Goal: Task Accomplishment & Management: Use online tool/utility

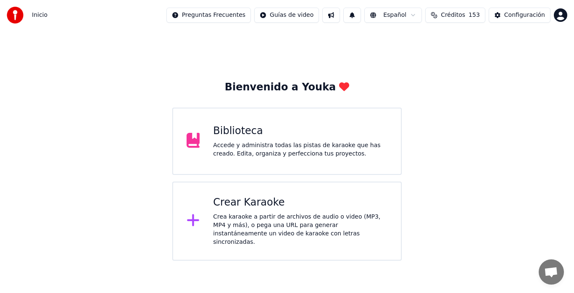
click at [231, 148] on div "Accede y administra todas las pistas de karaoke que has creado. Edita, organiza…" at bounding box center [300, 149] width 174 height 17
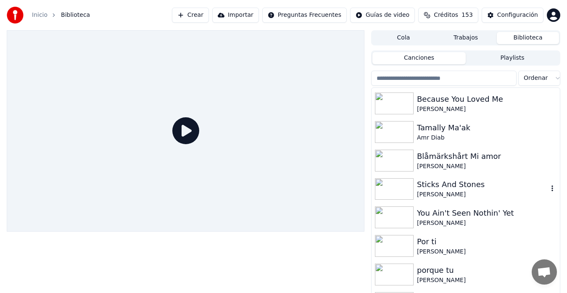
scroll to position [112, 0]
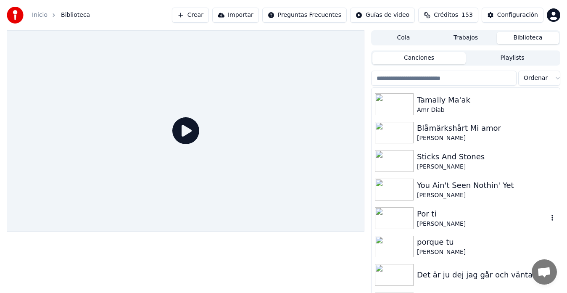
click at [405, 220] on img at bounding box center [394, 218] width 39 height 22
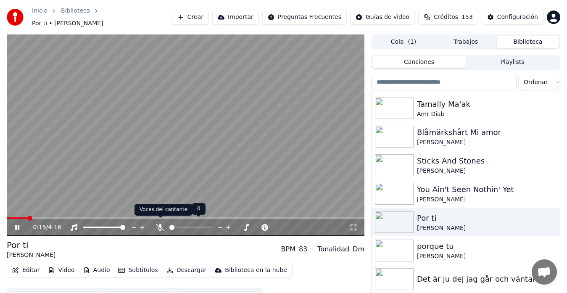
click at [159, 224] on icon at bounding box center [160, 227] width 8 height 7
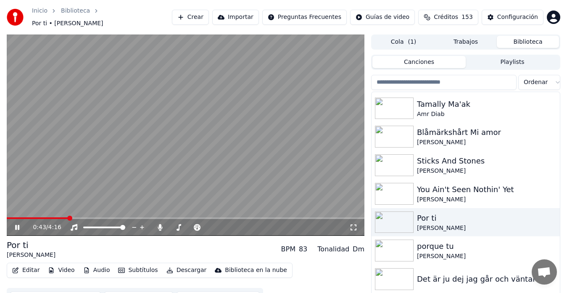
scroll to position [14, 0]
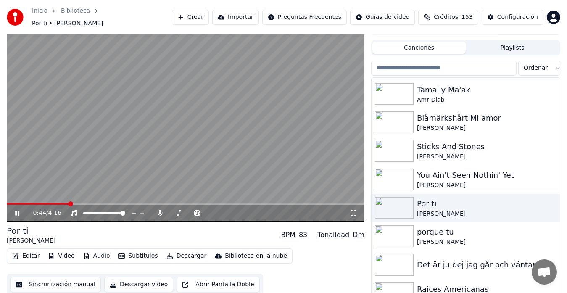
click at [50, 278] on button "Sincronización manual" at bounding box center [55, 284] width 91 height 15
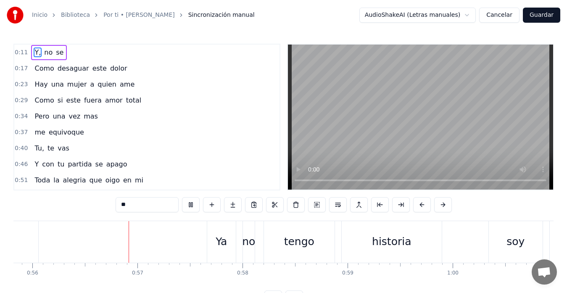
scroll to position [0, 5887]
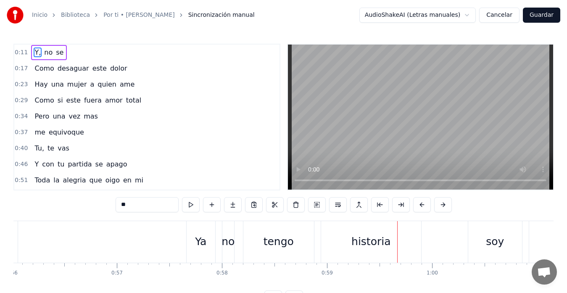
click at [538, 17] on button "Guardar" at bounding box center [541, 15] width 37 height 15
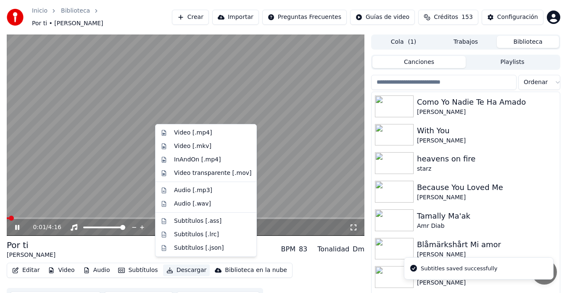
click at [174, 264] on button "Descargar" at bounding box center [186, 270] width 47 height 12
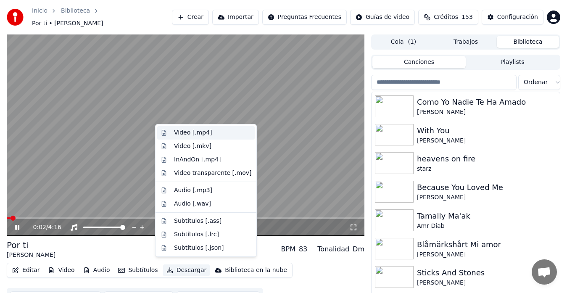
click at [186, 132] on div "Video [.mp4]" at bounding box center [193, 133] width 38 height 8
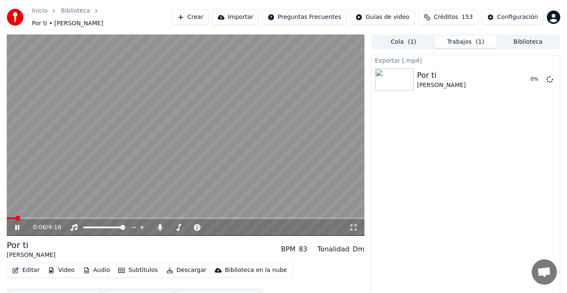
click at [17, 224] on icon at bounding box center [22, 227] width 19 height 7
click at [5, 93] on div "0:06 / 4:16 Por ti Hernaldo Zúñiga BPM 83 Tonalidad Dm Editar Video Audio Subtí…" at bounding box center [283, 171] width 567 height 275
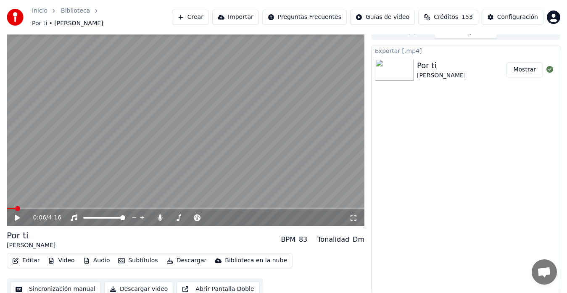
scroll to position [13, 0]
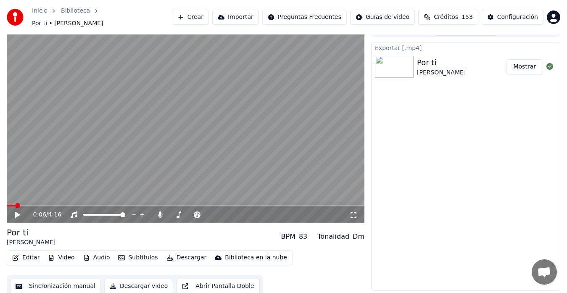
click at [50, 280] on button "Sincronización manual" at bounding box center [55, 286] width 91 height 15
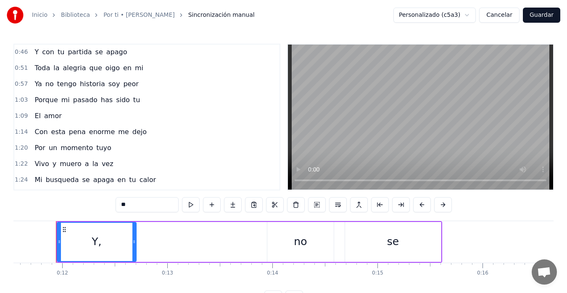
scroll to position [196, 0]
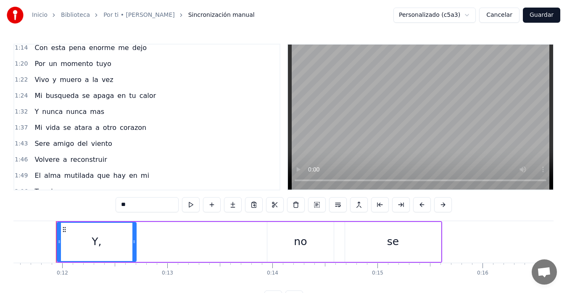
click at [41, 98] on div "Mi busqueda se apaga en tu calor" at bounding box center [95, 95] width 128 height 15
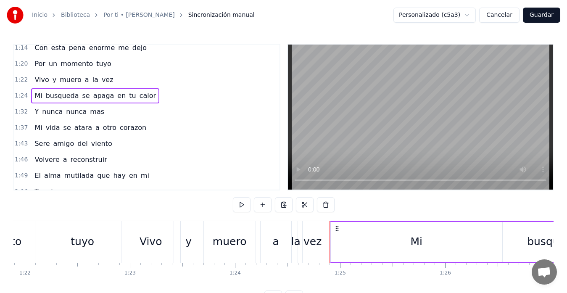
scroll to position [0, 8880]
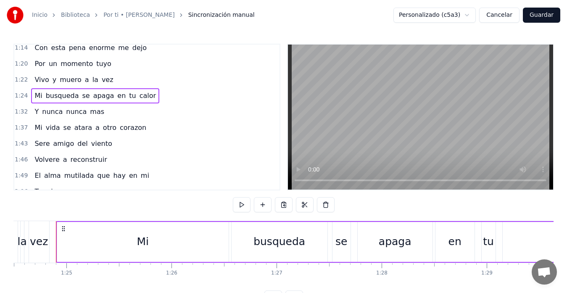
click at [36, 97] on span "Mi" at bounding box center [38, 96] width 9 height 10
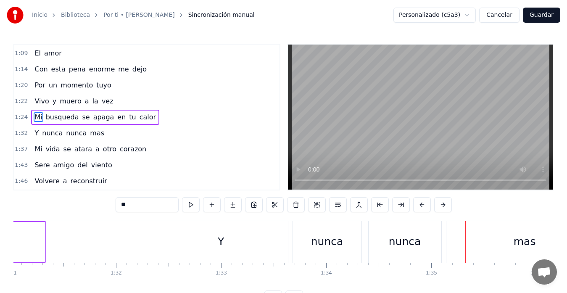
scroll to position [0, 9557]
click at [172, 243] on div "Y" at bounding box center [231, 242] width 134 height 42
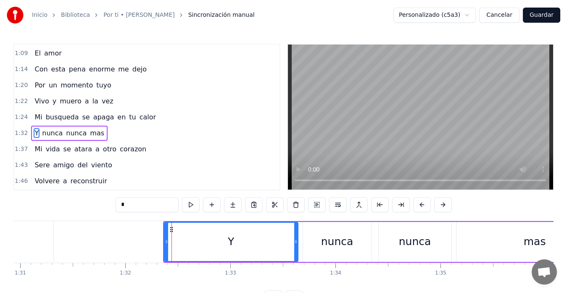
scroll to position [191, 0]
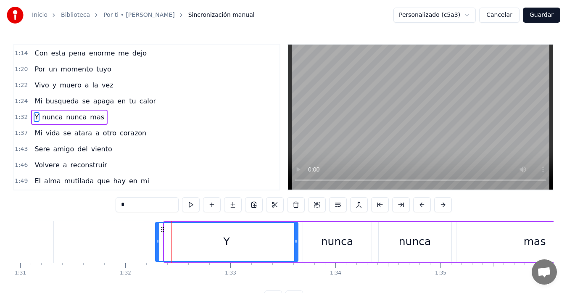
drag, startPoint x: 166, startPoint y: 244, endPoint x: 157, endPoint y: 247, distance: 9.3
click at [157, 247] on div at bounding box center [157, 242] width 3 height 38
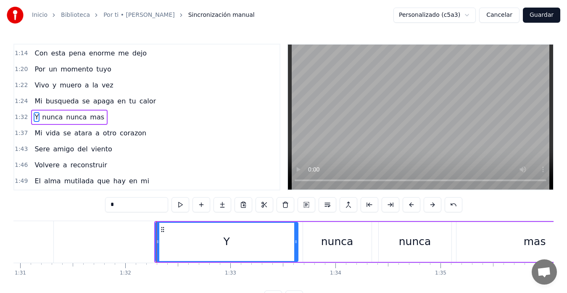
click at [180, 247] on div "Y" at bounding box center [227, 242] width 142 height 38
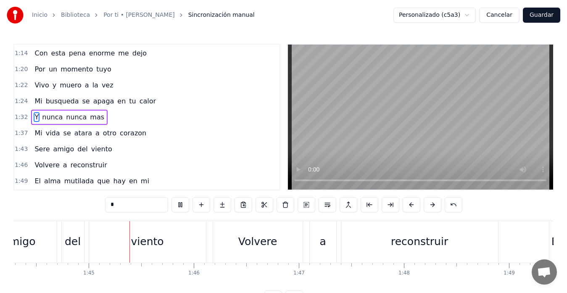
scroll to position [0, 10987]
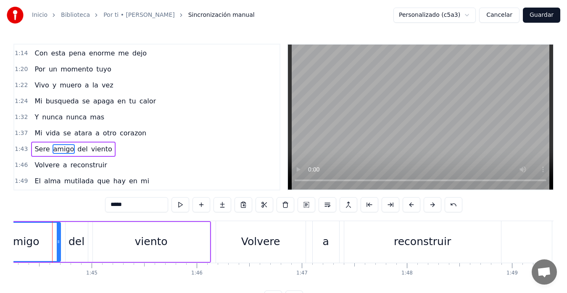
scroll to position [0, 10953]
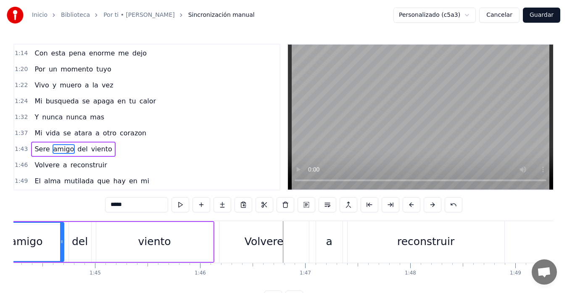
click at [180, 253] on div "viento" at bounding box center [154, 242] width 117 height 40
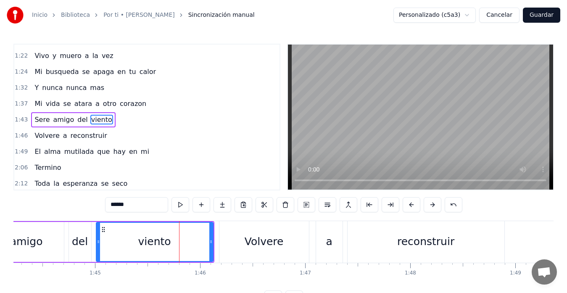
scroll to position [223, 0]
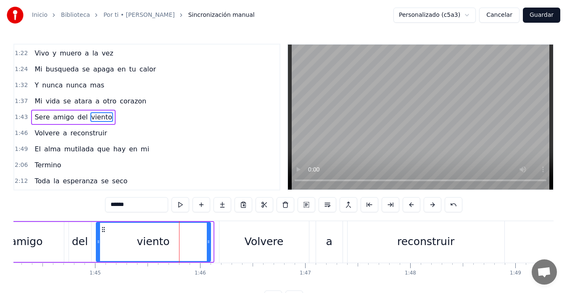
click at [207, 242] on icon at bounding box center [208, 241] width 3 height 7
click at [226, 238] on div "Volvere" at bounding box center [264, 242] width 90 height 42
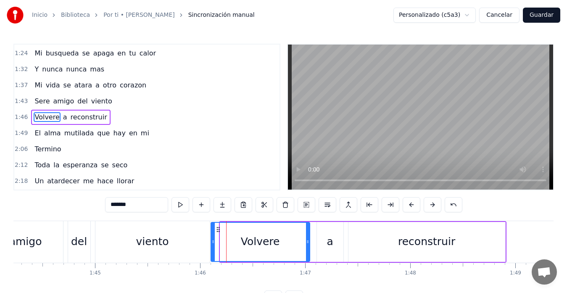
drag, startPoint x: 221, startPoint y: 243, endPoint x: 212, endPoint y: 243, distance: 9.3
click at [212, 243] on icon at bounding box center [212, 241] width 3 height 7
click at [77, 232] on div "del" at bounding box center [79, 242] width 22 height 42
type input "***"
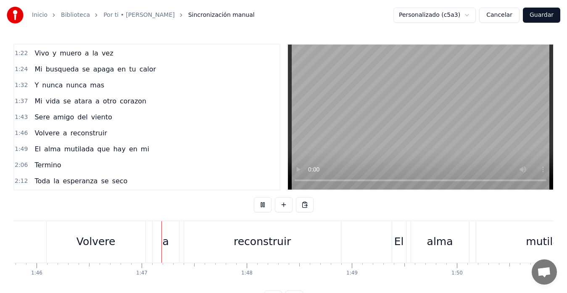
scroll to position [0, 11164]
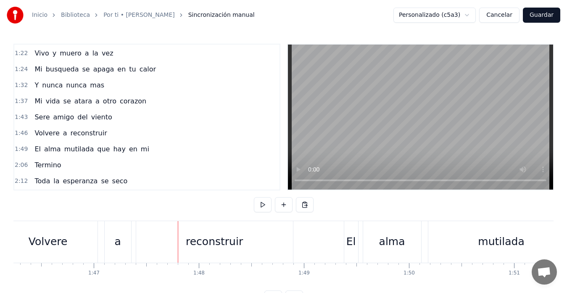
click at [60, 244] on div "Volvere" at bounding box center [48, 242] width 39 height 16
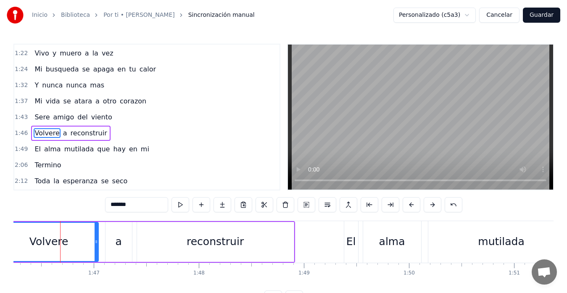
scroll to position [239, 0]
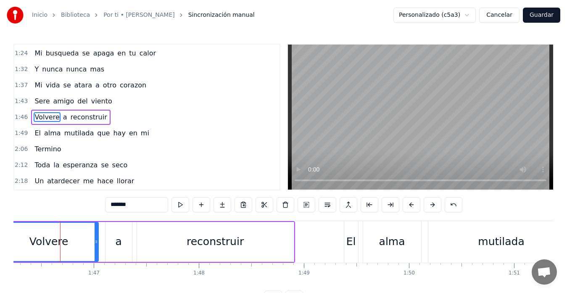
click at [131, 205] on input "*******" at bounding box center [136, 204] width 63 height 15
click at [73, 241] on div "Volveria" at bounding box center [49, 242] width 98 height 38
click at [122, 242] on div "a" at bounding box center [119, 242] width 26 height 40
type input "*"
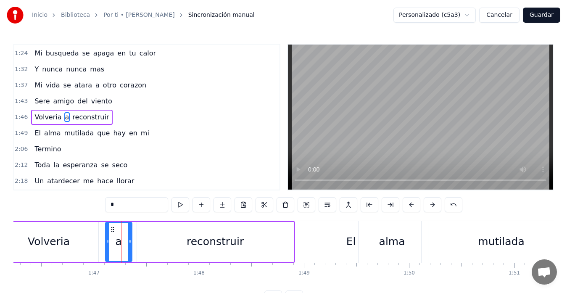
drag, startPoint x: 121, startPoint y: 205, endPoint x: 101, endPoint y: 206, distance: 19.8
click at [101, 206] on div "0:11 Y, no se 0:17 Como desaguar este dolor 0:23 Hay una mujer a quien ame 0:29…" at bounding box center [283, 175] width 540 height 262
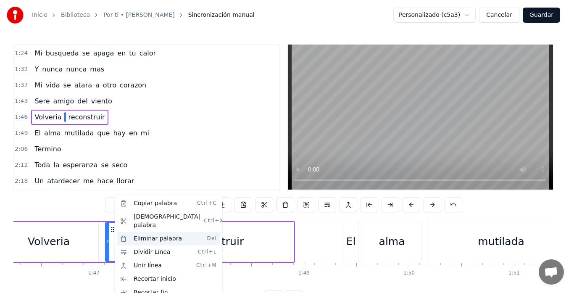
click at [142, 232] on div "Eliminar palabra Del" at bounding box center [168, 238] width 103 height 13
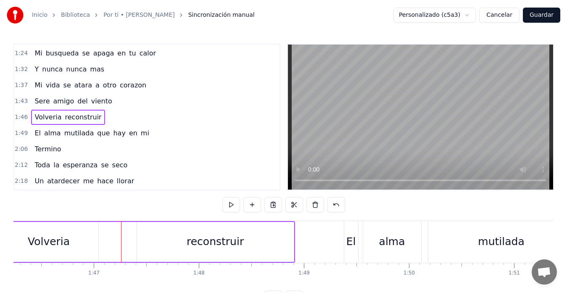
click at [16, 233] on div "Volveria" at bounding box center [49, 242] width 99 height 40
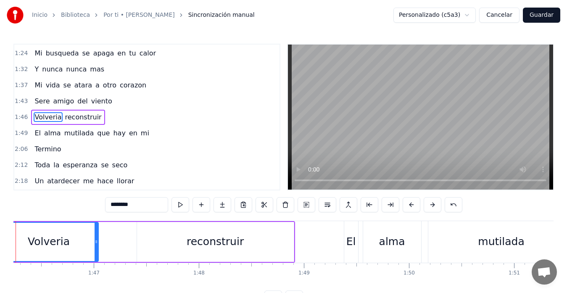
scroll to position [0, 11125]
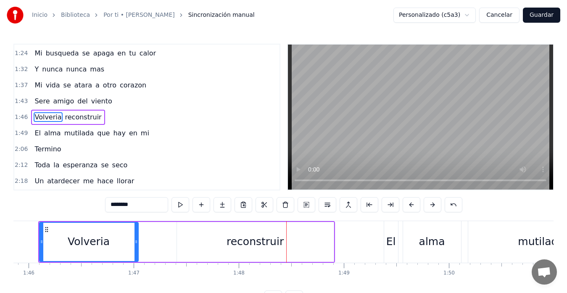
click at [228, 254] on div "reconstruir" at bounding box center [255, 242] width 157 height 40
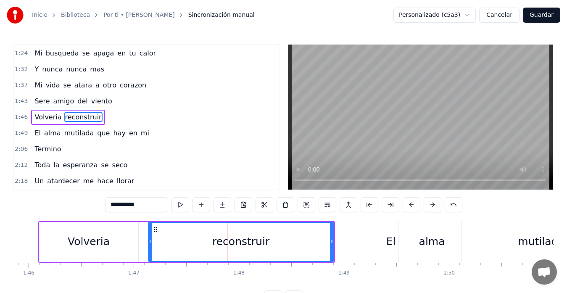
drag, startPoint x: 178, startPoint y: 240, endPoint x: 150, endPoint y: 244, distance: 28.8
click at [150, 244] on icon at bounding box center [150, 241] width 3 height 7
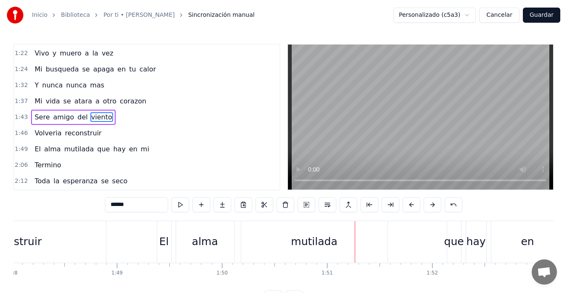
scroll to position [0, 11331]
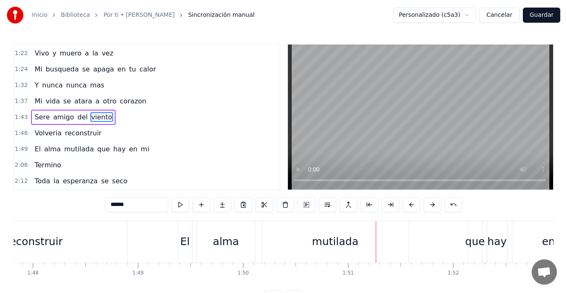
click at [186, 243] on div "El" at bounding box center [185, 242] width 10 height 16
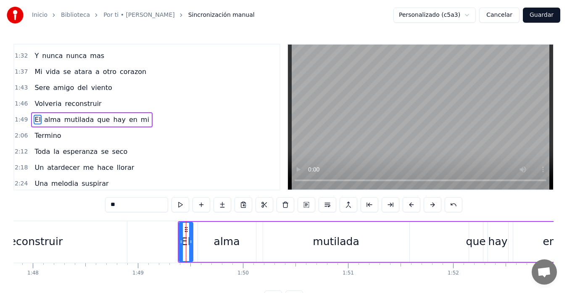
scroll to position [255, 0]
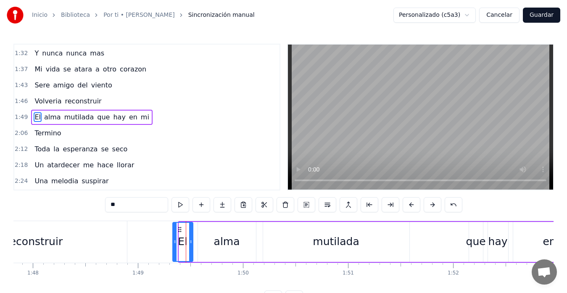
drag, startPoint x: 181, startPoint y: 243, endPoint x: 176, endPoint y: 244, distance: 5.2
click at [175, 243] on icon at bounding box center [174, 241] width 3 height 7
click at [92, 239] on div "reconstruir" at bounding box center [34, 242] width 185 height 42
type input "**********"
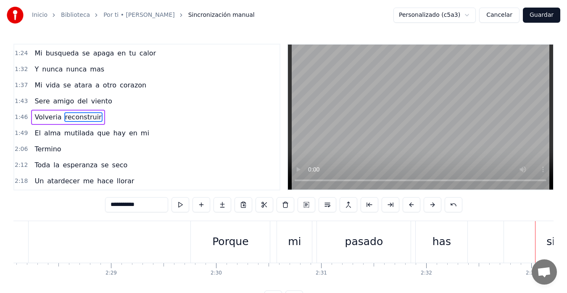
scroll to position [0, 15553]
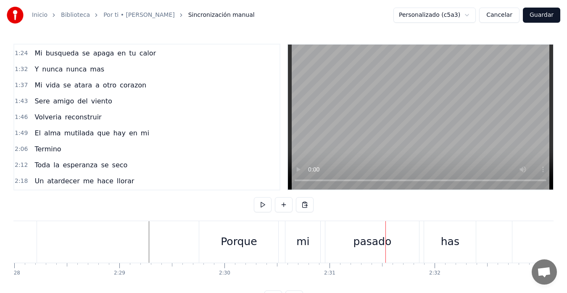
click at [301, 242] on div "mi" at bounding box center [302, 242] width 13 height 16
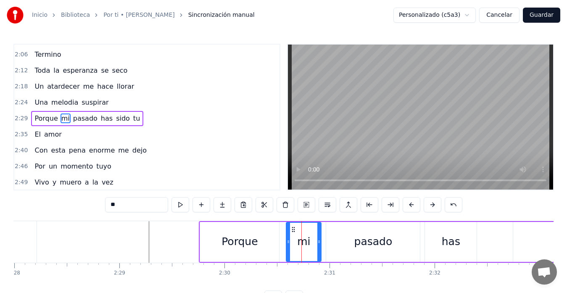
scroll to position [335, 0]
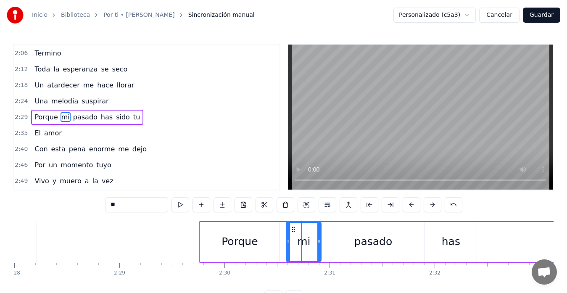
drag, startPoint x: 121, startPoint y: 206, endPoint x: 108, endPoint y: 206, distance: 13.9
click at [108, 206] on input "**" at bounding box center [136, 204] width 63 height 15
click at [361, 245] on div "pasado" at bounding box center [373, 242] width 38 height 16
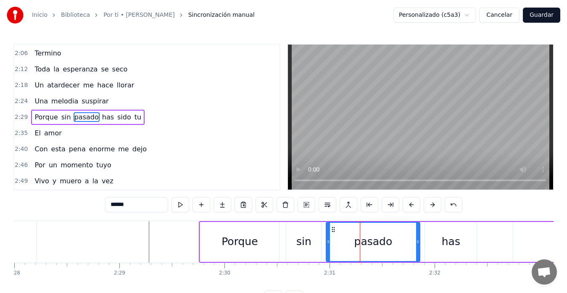
drag, startPoint x: 143, startPoint y: 207, endPoint x: 109, endPoint y: 207, distance: 33.6
click at [109, 207] on input "******" at bounding box center [136, 204] width 63 height 15
type input "********"
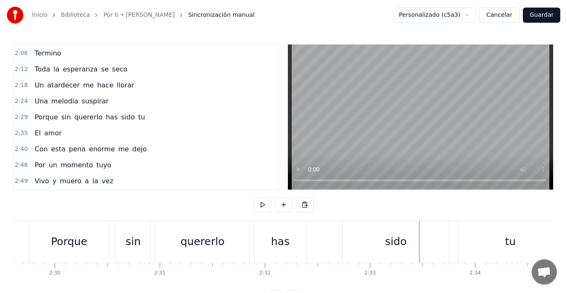
scroll to position [0, 15707]
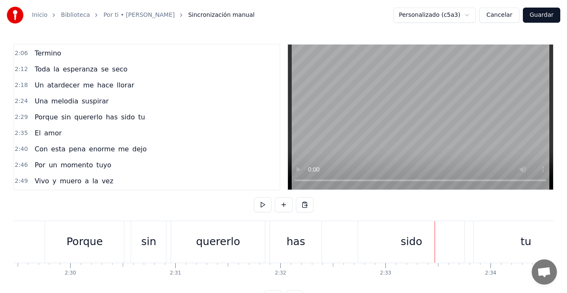
click at [300, 245] on div "has" at bounding box center [296, 242] width 18 height 16
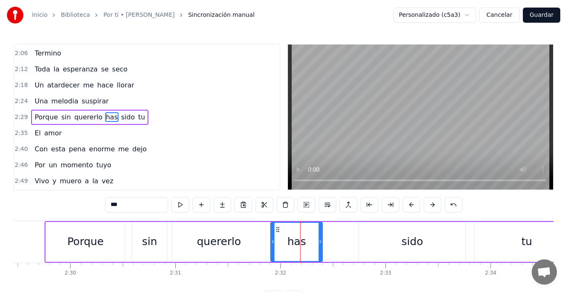
drag, startPoint x: 126, startPoint y: 207, endPoint x: 109, endPoint y: 209, distance: 17.3
click at [109, 209] on input "***" at bounding box center [136, 204] width 63 height 15
click at [395, 240] on div "sido" at bounding box center [412, 242] width 106 height 40
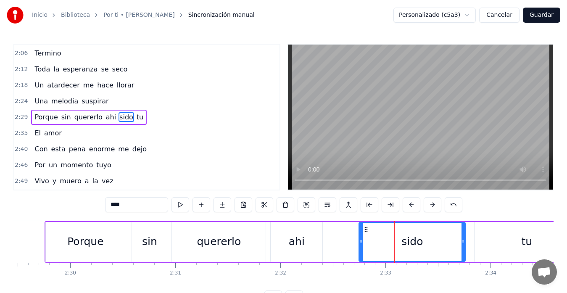
drag, startPoint x: 142, startPoint y: 204, endPoint x: 103, endPoint y: 204, distance: 39.1
click at [103, 204] on div "0:11 Y, no se 0:17 Como desaguar este dolor 0:23 Hay una mujer a quien ame 0:29…" at bounding box center [283, 175] width 540 height 262
type input "*****"
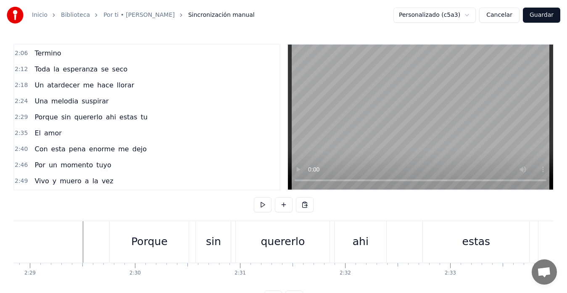
scroll to position [0, 15626]
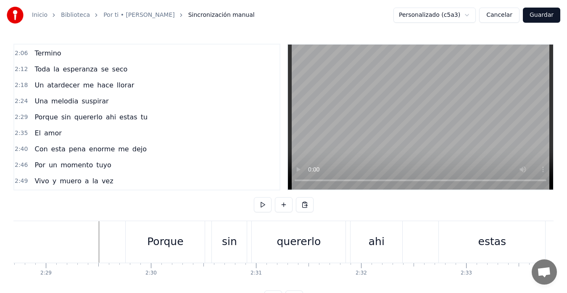
click at [192, 241] on div "Porque" at bounding box center [165, 242] width 79 height 42
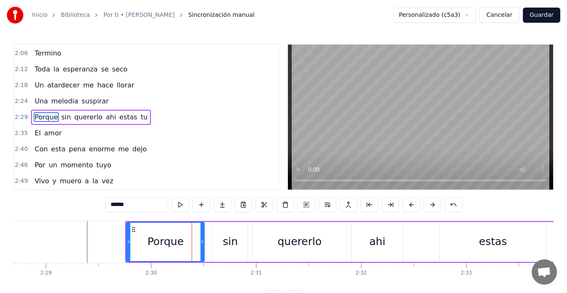
click at [204, 242] on icon at bounding box center [202, 241] width 3 height 7
click at [218, 237] on div "sin" at bounding box center [230, 242] width 35 height 40
type input "***"
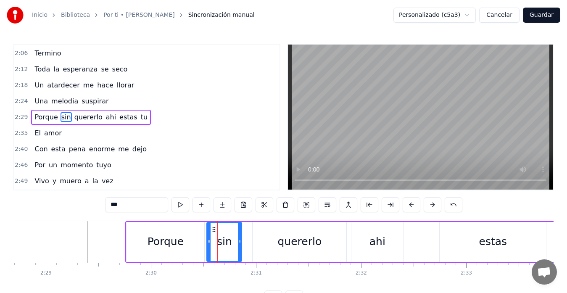
drag, startPoint x: 219, startPoint y: 231, endPoint x: 213, endPoint y: 231, distance: 5.9
click at [213, 231] on circle at bounding box center [213, 231] width 0 height 0
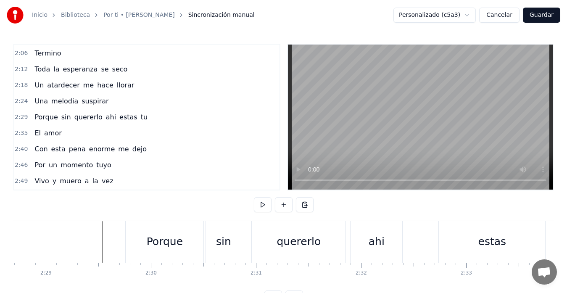
click at [279, 242] on div "quererlo" at bounding box center [299, 242] width 44 height 16
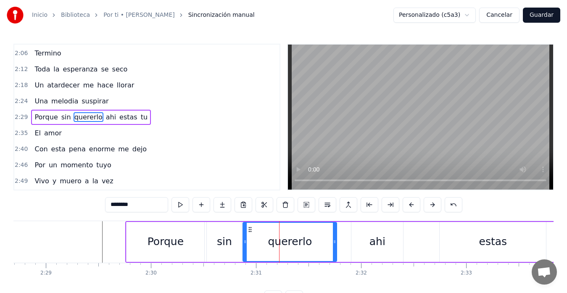
drag, startPoint x: 259, startPoint y: 231, endPoint x: 249, endPoint y: 234, distance: 10.1
click at [249, 234] on div "quererlo" at bounding box center [289, 242] width 93 height 38
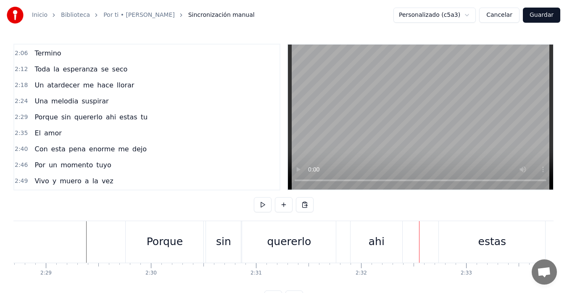
click at [330, 242] on div "quererlo" at bounding box center [289, 242] width 94 height 42
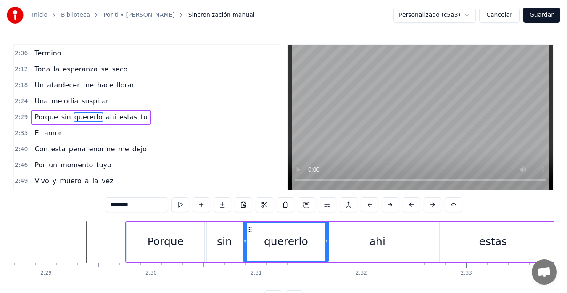
drag, startPoint x: 335, startPoint y: 244, endPoint x: 327, endPoint y: 246, distance: 8.2
click at [327, 246] on div at bounding box center [326, 242] width 3 height 38
drag, startPoint x: 363, startPoint y: 233, endPoint x: 356, endPoint y: 234, distance: 7.2
click at [356, 234] on div "ahi" at bounding box center [377, 242] width 52 height 40
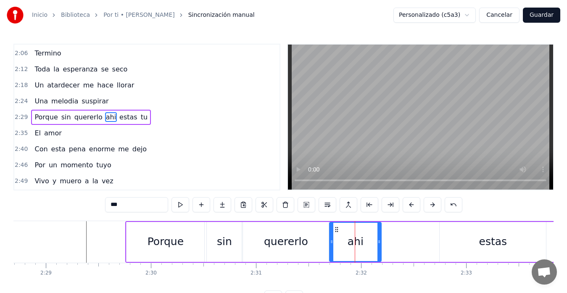
drag, startPoint x: 359, startPoint y: 230, endPoint x: 337, endPoint y: 236, distance: 22.8
click at [337, 236] on div "ahi" at bounding box center [355, 242] width 51 height 38
click at [473, 233] on div "estas" at bounding box center [493, 242] width 106 height 40
type input "*****"
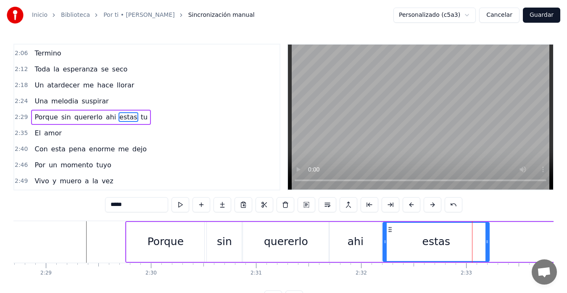
drag, startPoint x: 447, startPoint y: 230, endPoint x: 391, endPoint y: 236, distance: 57.1
click at [391, 236] on div "estas" at bounding box center [436, 242] width 106 height 38
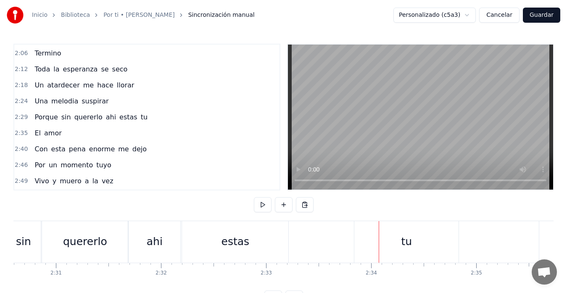
scroll to position [0, 15817]
click at [394, 235] on div "tu" at bounding box center [416, 242] width 104 height 42
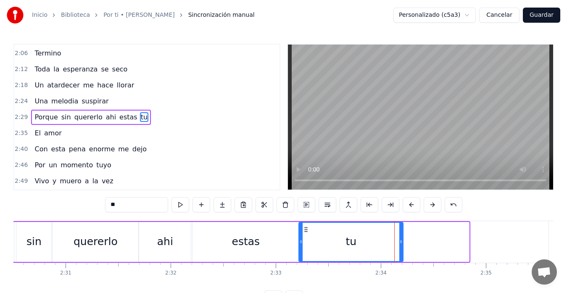
drag, startPoint x: 371, startPoint y: 230, endPoint x: 305, endPoint y: 235, distance: 66.1
click at [305, 235] on div "tu" at bounding box center [350, 242] width 103 height 38
click at [24, 235] on div "sin" at bounding box center [33, 242] width 35 height 40
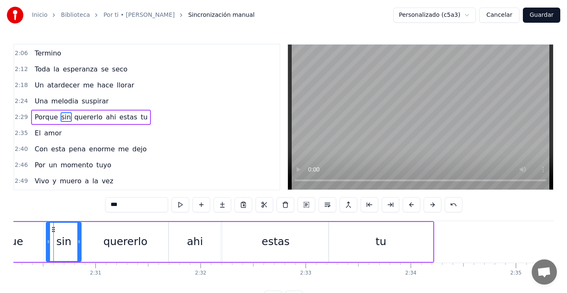
scroll to position [0, 15785]
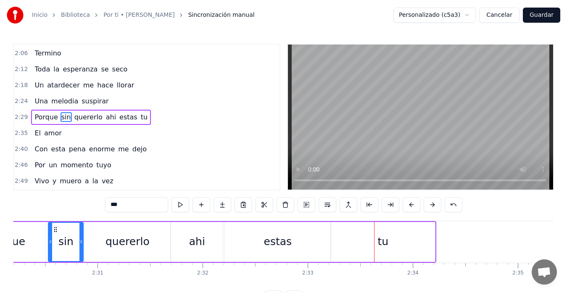
click at [317, 246] on div "estas" at bounding box center [277, 242] width 106 height 40
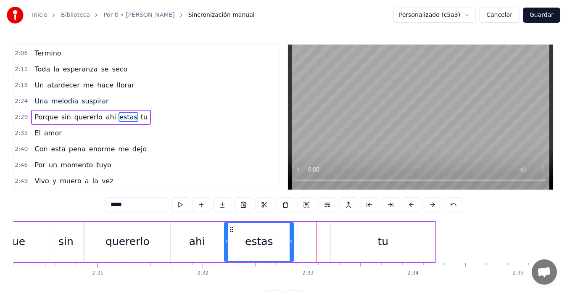
drag, startPoint x: 330, startPoint y: 242, endPoint x: 292, endPoint y: 247, distance: 37.7
click at [292, 247] on div at bounding box center [291, 242] width 3 height 38
click at [363, 245] on div "tu" at bounding box center [383, 242] width 104 height 40
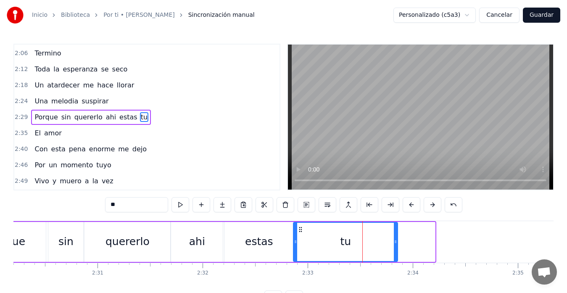
drag, startPoint x: 338, startPoint y: 230, endPoint x: 300, endPoint y: 235, distance: 37.6
click at [300, 235] on div "tu" at bounding box center [345, 242] width 103 height 38
click at [29, 238] on div "Porque" at bounding box center [7, 242] width 78 height 40
type input "******"
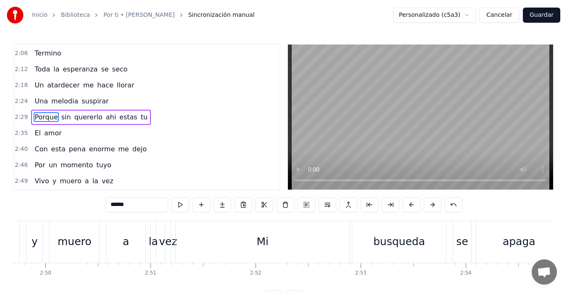
scroll to position [0, 17828]
click at [107, 233] on div "Vivo y muero a la vez" at bounding box center [78, 242] width 199 height 42
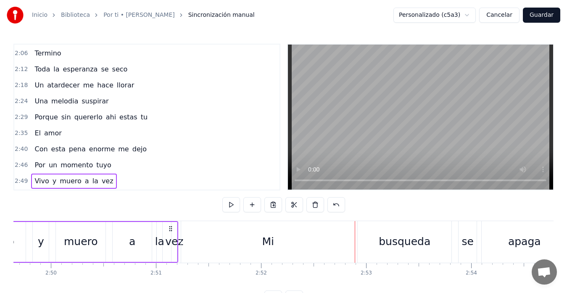
click at [269, 242] on div "Mi" at bounding box center [268, 242] width 12 height 16
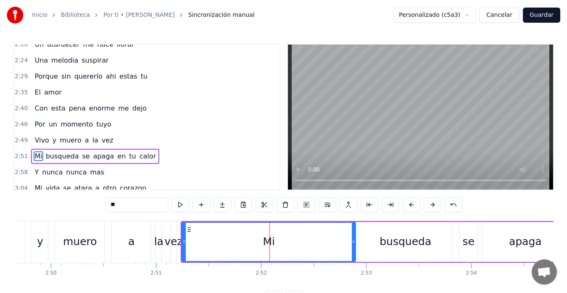
scroll to position [414, 0]
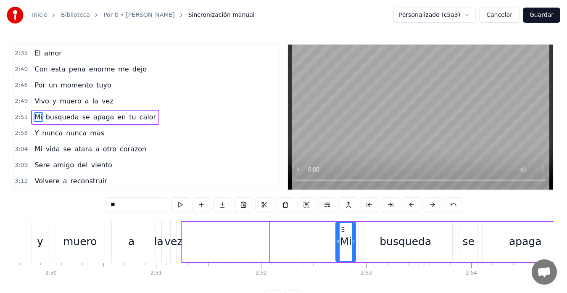
drag, startPoint x: 184, startPoint y: 242, endPoint x: 338, endPoint y: 244, distance: 153.9
click at [338, 244] on icon at bounding box center [337, 241] width 3 height 7
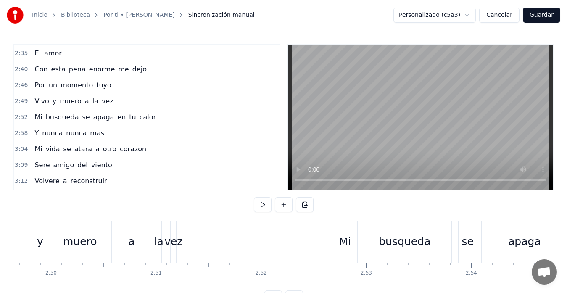
click at [52, 232] on div "Vivo y muero a la vez" at bounding box center [78, 242] width 199 height 42
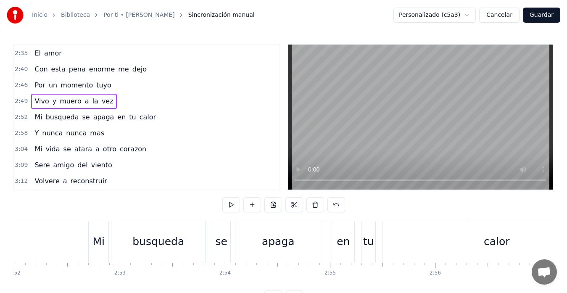
scroll to position [0, 18058]
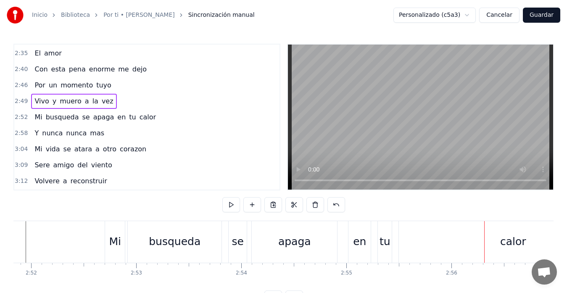
click at [132, 242] on div "busqueda" at bounding box center [175, 242] width 94 height 42
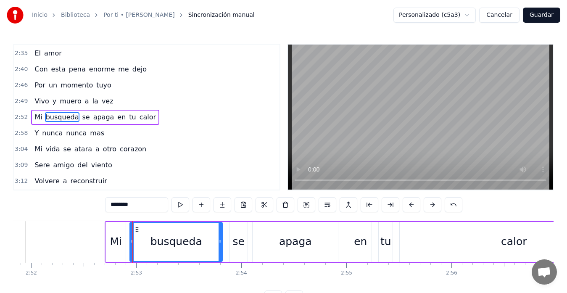
click at [133, 243] on icon at bounding box center [131, 241] width 3 height 7
click at [116, 235] on div "Mi" at bounding box center [116, 242] width 12 height 16
type input "**"
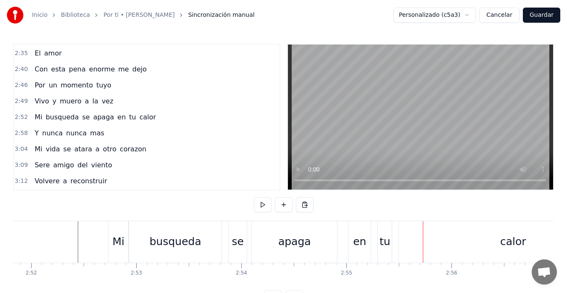
click at [119, 249] on div "Mi" at bounding box center [119, 242] width 12 height 16
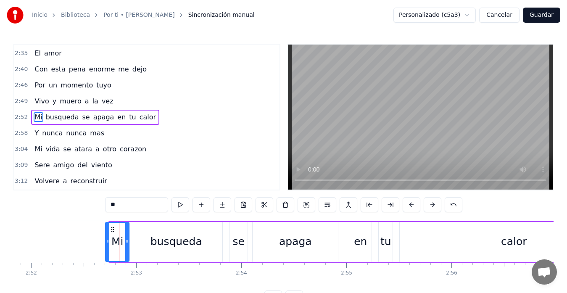
click at [107, 243] on circle at bounding box center [107, 243] width 0 height 0
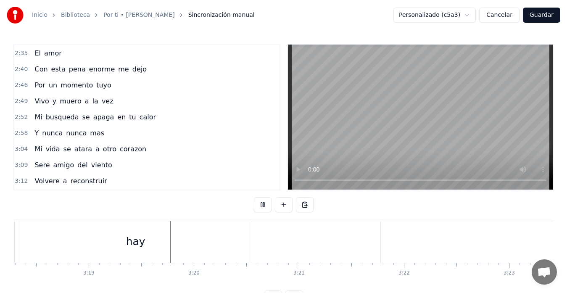
scroll to position [0, 20888]
click at [538, 15] on button "Guardar" at bounding box center [541, 15] width 37 height 15
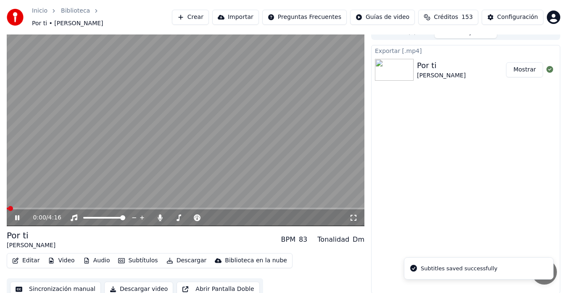
scroll to position [13, 0]
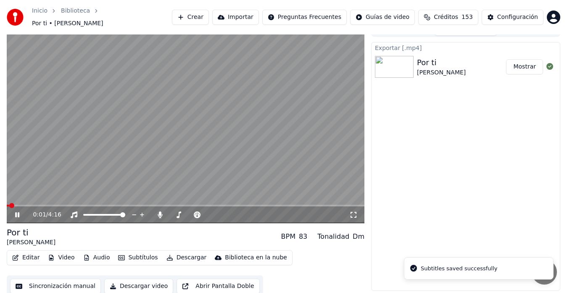
click at [57, 285] on button "Sincronización manual" at bounding box center [55, 286] width 91 height 15
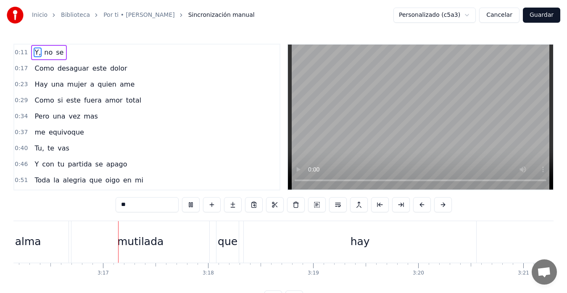
scroll to position [0, 20631]
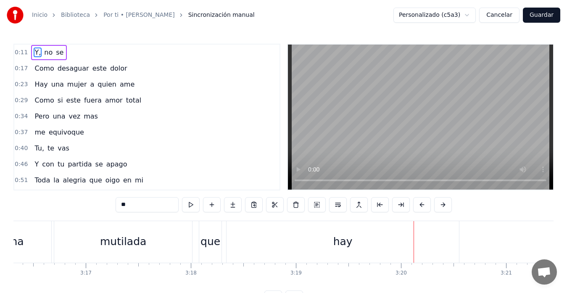
click at [69, 235] on div "mutilada" at bounding box center [123, 242] width 138 height 42
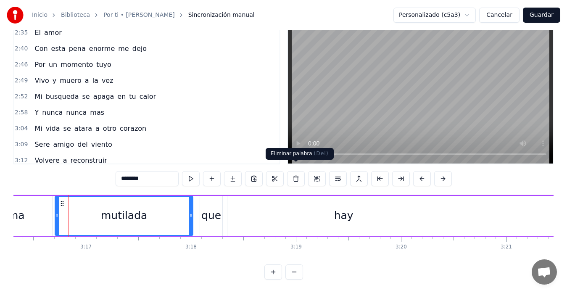
scroll to position [430, 0]
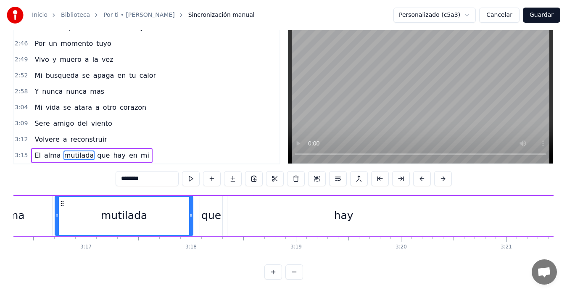
click at [373, 209] on div "hay" at bounding box center [343, 216] width 232 height 40
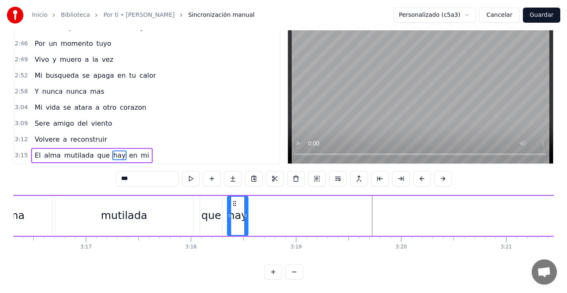
drag, startPoint x: 457, startPoint y: 208, endPoint x: 245, endPoint y: 218, distance: 212.1
click at [245, 218] on div at bounding box center [245, 216] width 3 height 38
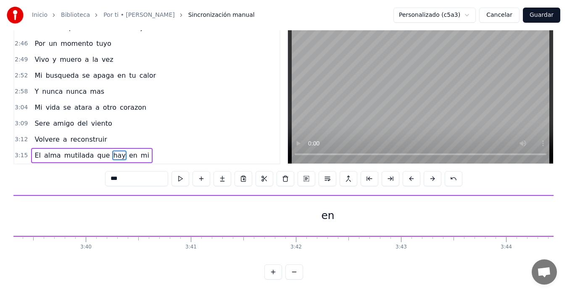
scroll to position [0, 23052]
click at [301, 203] on div "en" at bounding box center [324, 216] width 4312 height 40
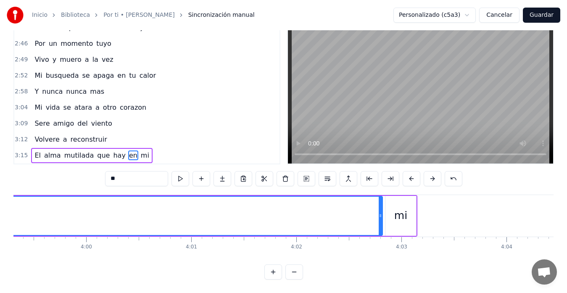
scroll to position [0, 25171]
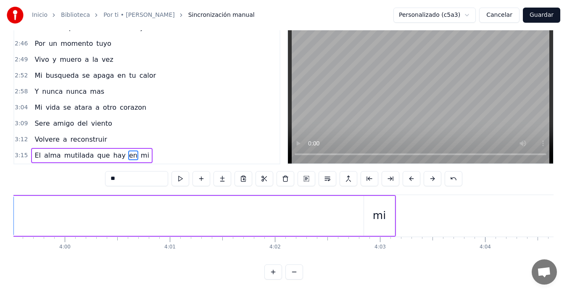
drag, startPoint x: 358, startPoint y: 209, endPoint x: 11, endPoint y: 213, distance: 347.7
click at [11, 213] on div "Inicio Biblioteca Por ti • Hernaldo Zúñiga Sincronización manual Personalizado …" at bounding box center [283, 127] width 567 height 306
click at [375, 196] on div "mi" at bounding box center [379, 216] width 31 height 40
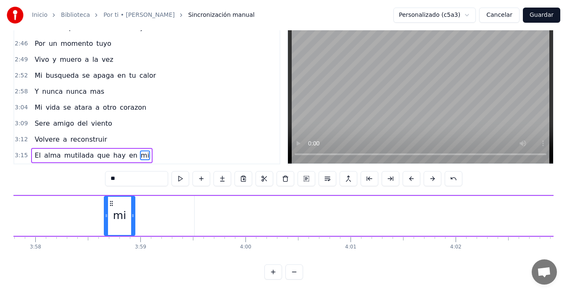
scroll to position [0, 24987]
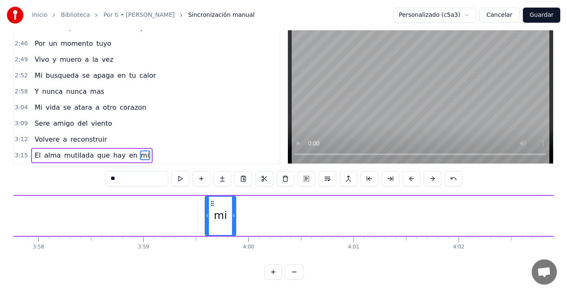
drag, startPoint x: 370, startPoint y: 197, endPoint x: 211, endPoint y: 204, distance: 159.5
click at [211, 204] on div "mi" at bounding box center [221, 216] width 30 height 38
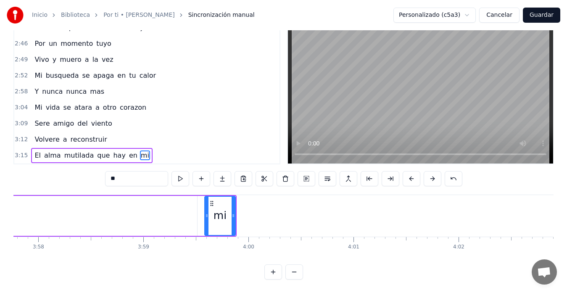
drag, startPoint x: 195, startPoint y: 204, endPoint x: 0, endPoint y: 208, distance: 194.7
click at [0, 208] on div "Inicio Biblioteca Por ti • Hernaldo Zúñiga Sincronización manual Personalizado …" at bounding box center [283, 127] width 567 height 306
click at [209, 198] on div "mi" at bounding box center [220, 216] width 31 height 40
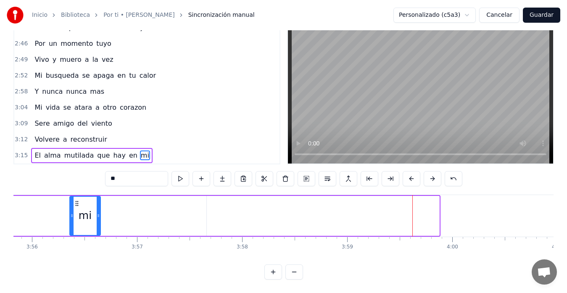
scroll to position [0, 24759]
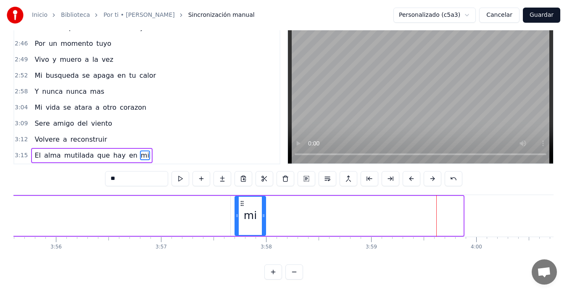
drag, startPoint x: 212, startPoint y: 197, endPoint x: 243, endPoint y: 200, distance: 30.4
click at [243, 200] on div "mi" at bounding box center [250, 216] width 30 height 38
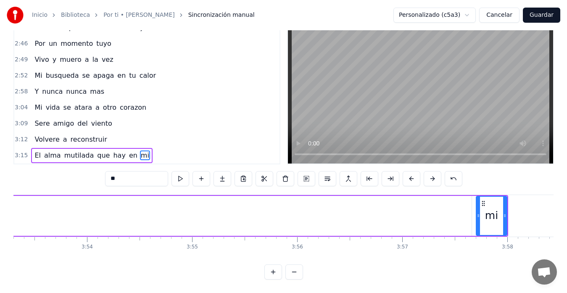
scroll to position [0, 24507]
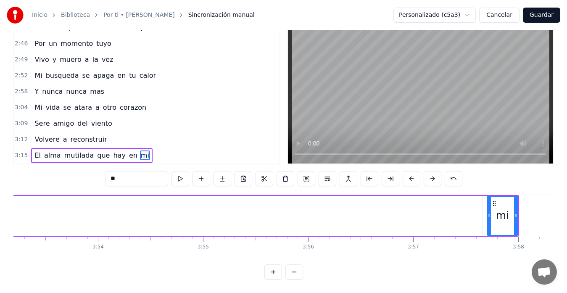
drag, startPoint x: 480, startPoint y: 202, endPoint x: 15, endPoint y: 220, distance: 465.3
click at [15, 220] on div at bounding box center [15, 216] width 3 height 38
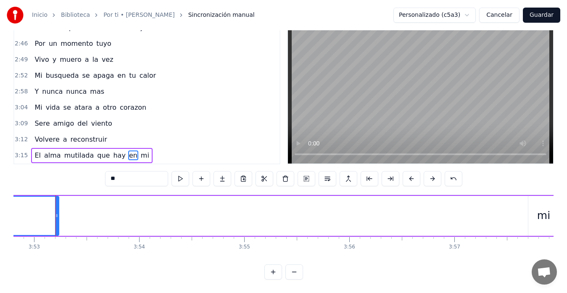
click at [538, 198] on div "mi" at bounding box center [543, 216] width 31 height 40
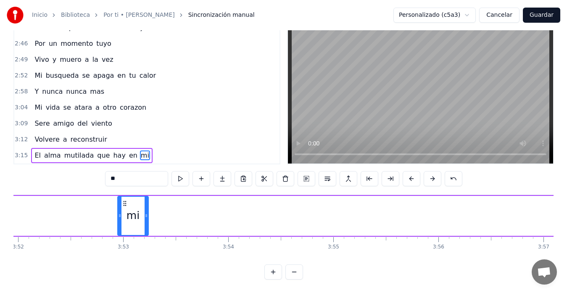
scroll to position [0, 24375]
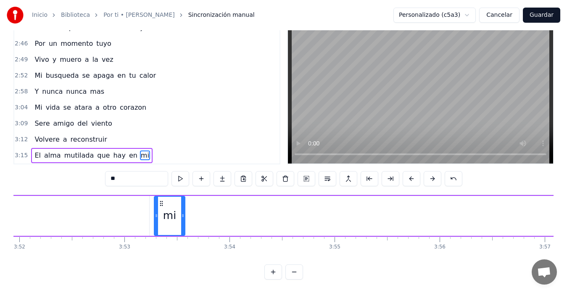
drag, startPoint x: 53, startPoint y: 197, endPoint x: 161, endPoint y: 209, distance: 108.7
click at [161, 209] on div "mi" at bounding box center [170, 216] width 30 height 38
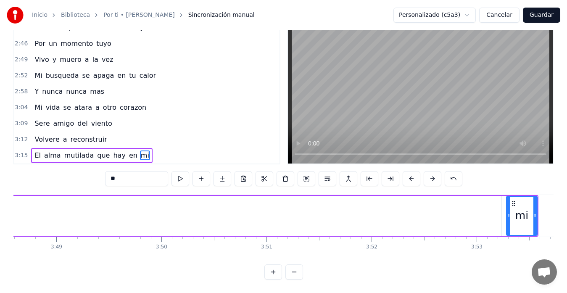
scroll to position [0, 24022]
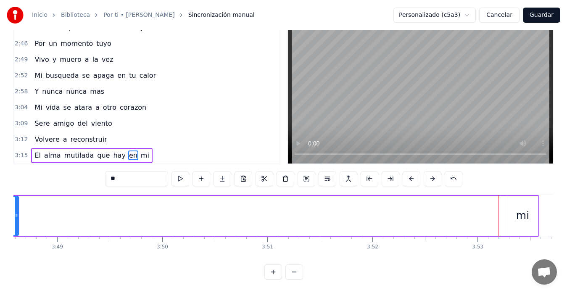
drag, startPoint x: 500, startPoint y: 205, endPoint x: 16, endPoint y: 211, distance: 483.9
click at [16, 212] on icon at bounding box center [16, 215] width 3 height 7
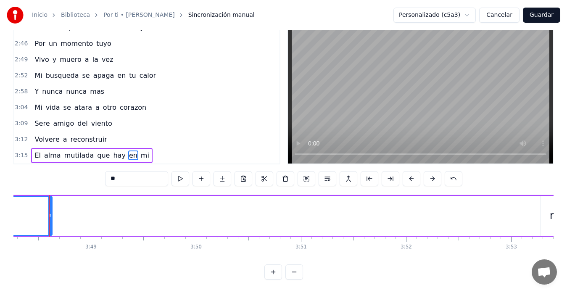
scroll to position [0, 23982]
click at [538, 196] on div "mi" at bounding box center [562, 216] width 31 height 40
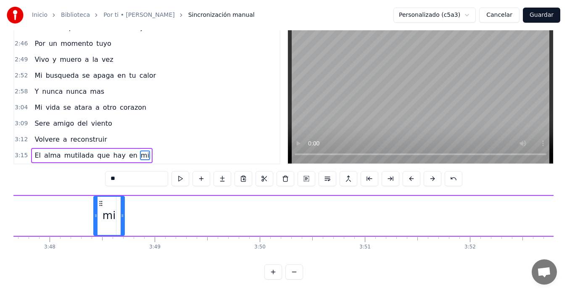
scroll to position [0, 23916]
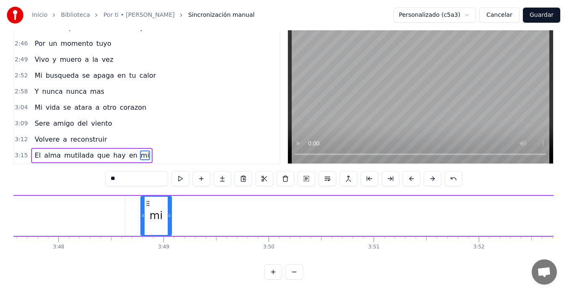
drag, startPoint x: 61, startPoint y: 196, endPoint x: 148, endPoint y: 203, distance: 87.3
click at [148, 203] on div "mi" at bounding box center [156, 216] width 30 height 38
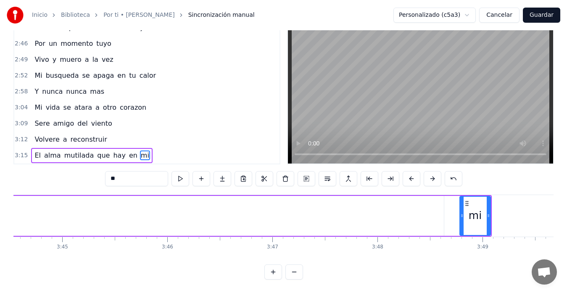
scroll to position [0, 23596]
type input "**"
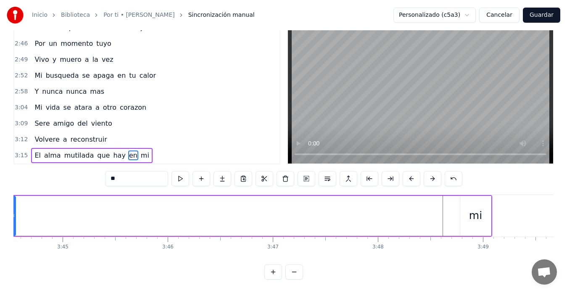
drag, startPoint x: 441, startPoint y: 206, endPoint x: 13, endPoint y: 211, distance: 428.8
click at [13, 211] on div "Inicio Biblioteca Por ti • Hernaldo Zúñiga Sincronización manual Personalizado …" at bounding box center [283, 127] width 567 height 306
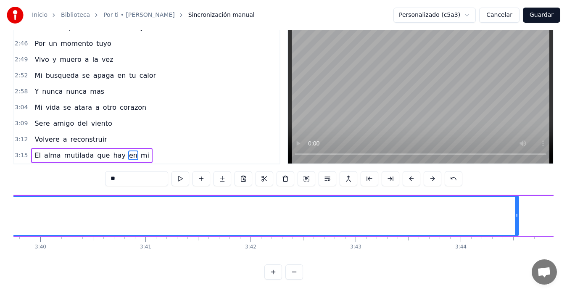
scroll to position [0, 23092]
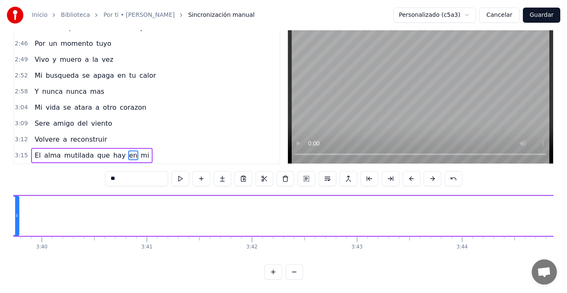
drag, startPoint x: 519, startPoint y: 209, endPoint x: 16, endPoint y: 211, distance: 503.2
click at [17, 212] on icon at bounding box center [16, 215] width 3 height 7
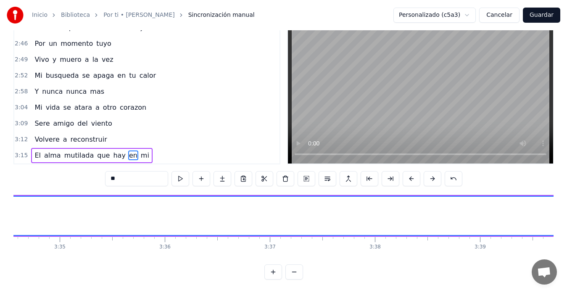
scroll to position [0, 22565]
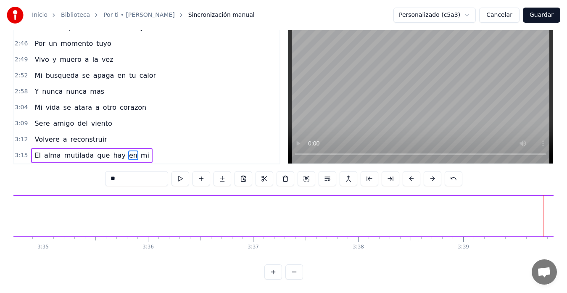
drag, startPoint x: 543, startPoint y: 207, endPoint x: 7, endPoint y: 200, distance: 536.0
click at [7, 200] on div "Inicio Biblioteca Por ti • Hernaldo Zúñiga Sincronización manual Personalizado …" at bounding box center [283, 127] width 567 height 306
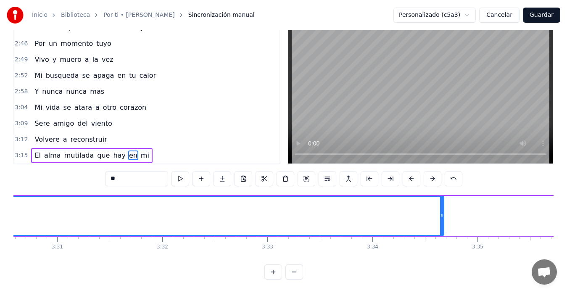
scroll to position [0, 22128]
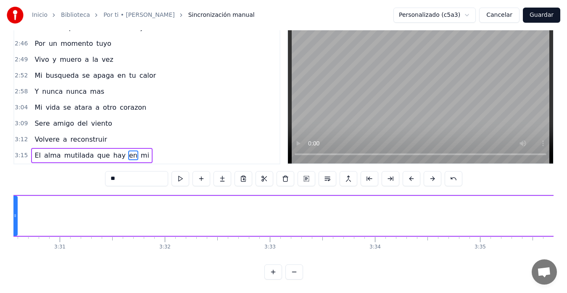
drag, startPoint x: 445, startPoint y: 207, endPoint x: 14, endPoint y: 206, distance: 430.5
click at [15, 212] on icon at bounding box center [14, 215] width 3 height 7
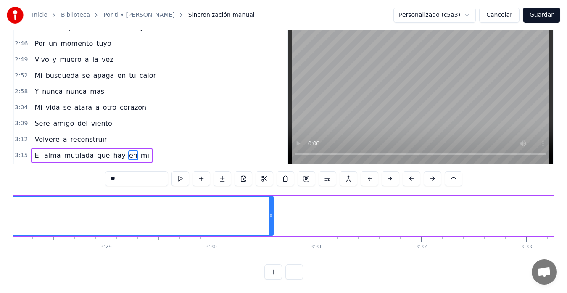
scroll to position [0, 21851]
drag, startPoint x: 291, startPoint y: 208, endPoint x: 102, endPoint y: 208, distance: 189.2
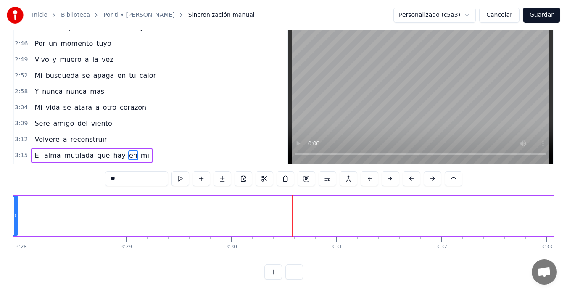
drag, startPoint x: 292, startPoint y: 209, endPoint x: 16, endPoint y: 209, distance: 275.8
click at [16, 212] on icon at bounding box center [15, 215] width 3 height 7
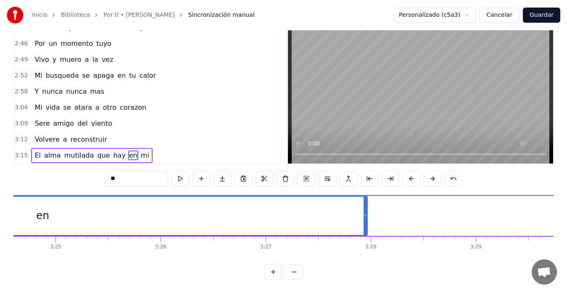
scroll to position [0, 21492]
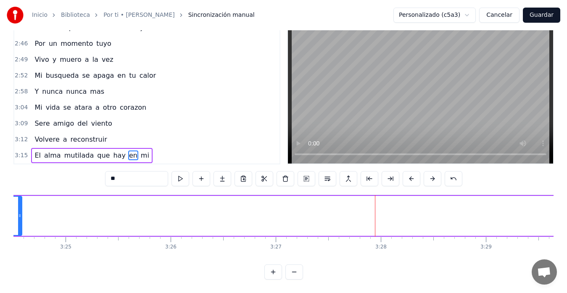
drag, startPoint x: 375, startPoint y: 209, endPoint x: 20, endPoint y: 216, distance: 355.7
click at [20, 216] on div at bounding box center [19, 216] width 3 height 38
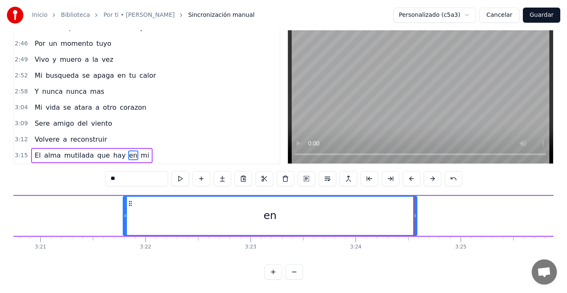
scroll to position [0, 21085]
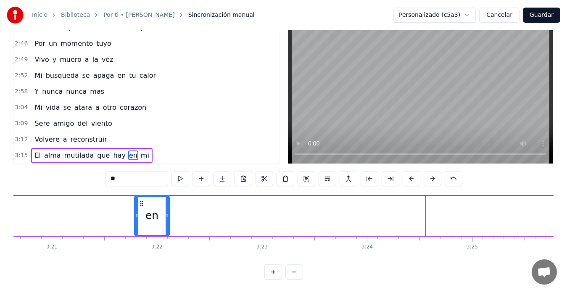
drag, startPoint x: 426, startPoint y: 207, endPoint x: 167, endPoint y: 217, distance: 259.2
click at [167, 217] on div at bounding box center [167, 216] width 3 height 38
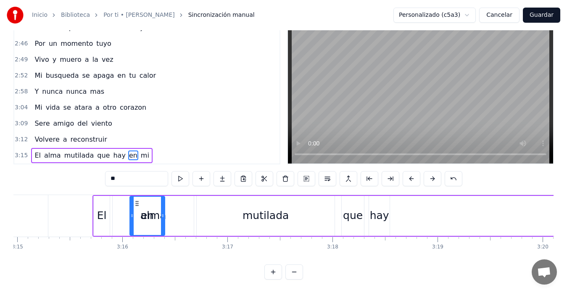
scroll to position [0, 20478]
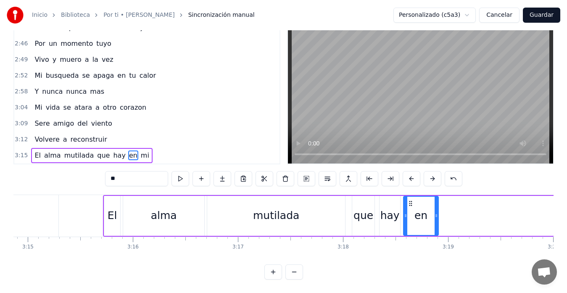
drag, startPoint x: 142, startPoint y: 195, endPoint x: 411, endPoint y: 198, distance: 269.1
click at [411, 200] on icon at bounding box center [410, 203] width 7 height 7
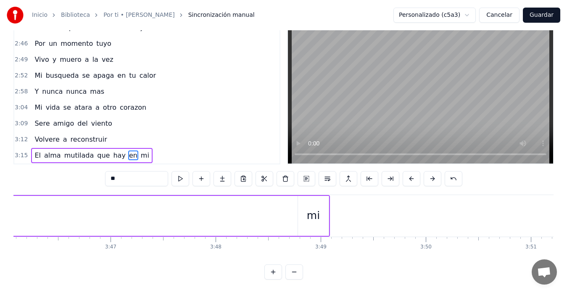
scroll to position [0, 23801]
click at [267, 199] on div "mi" at bounding box center [270, 216] width 31 height 40
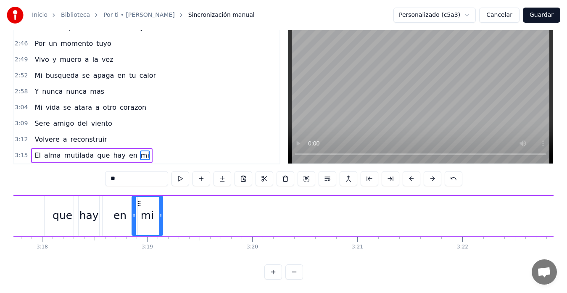
scroll to position [0, 20778]
drag, startPoint x: 262, startPoint y: 197, endPoint x: 149, endPoint y: 213, distance: 114.6
click at [149, 213] on div "mi" at bounding box center [157, 216] width 30 height 38
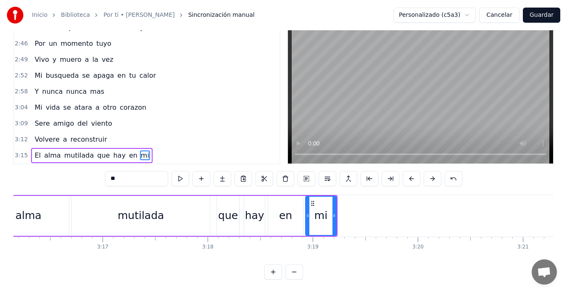
scroll to position [0, 20610]
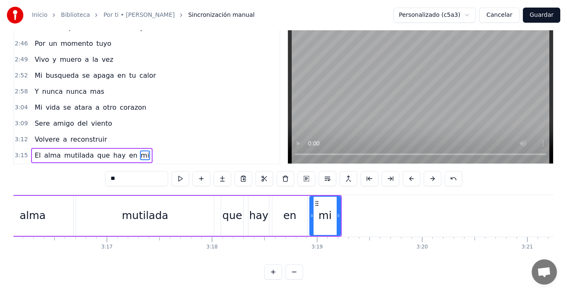
click at [58, 202] on div "alma" at bounding box center [32, 216] width 81 height 40
type input "****"
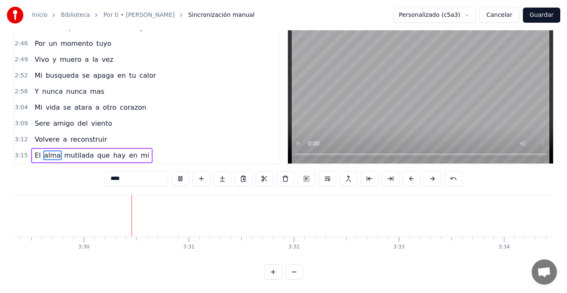
scroll to position [0, 22026]
click at [538, 14] on button "Guardar" at bounding box center [541, 15] width 37 height 15
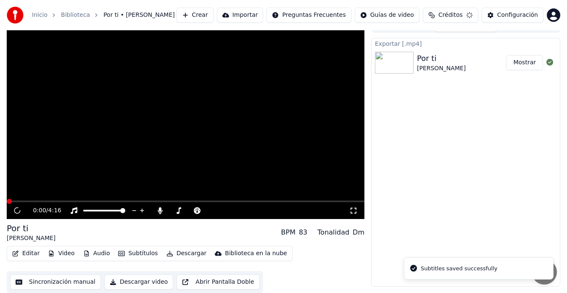
scroll to position [13, 0]
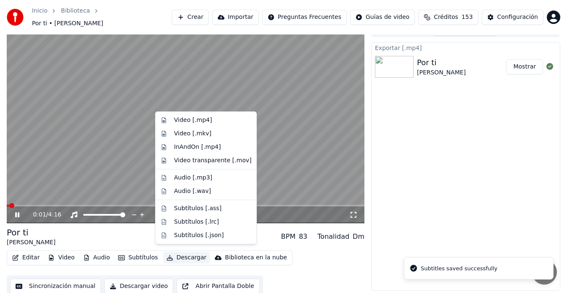
click at [177, 253] on button "Descargar" at bounding box center [186, 258] width 47 height 12
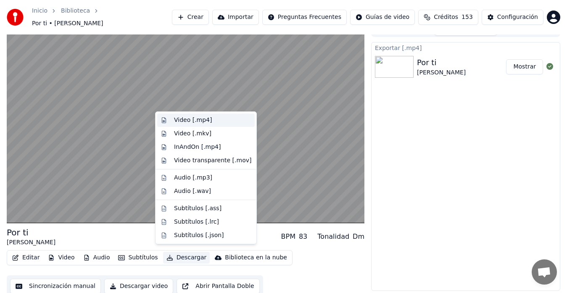
click at [174, 119] on div "Video [.mp4]" at bounding box center [193, 120] width 38 height 8
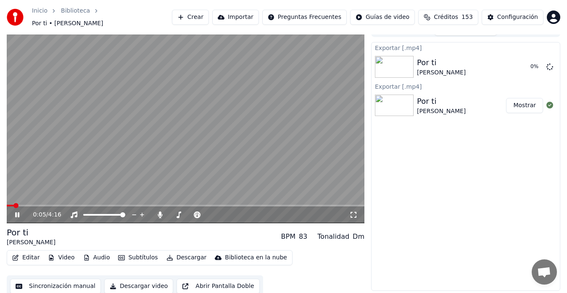
click at [18, 211] on icon at bounding box center [22, 214] width 19 height 7
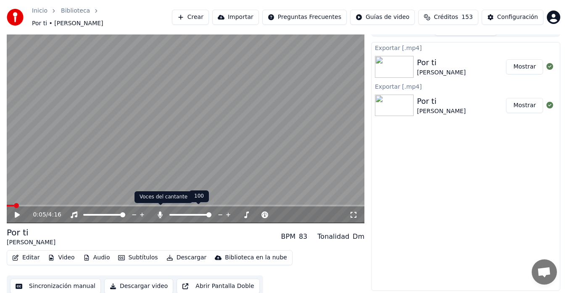
click at [160, 211] on icon at bounding box center [160, 214] width 5 height 7
click at [177, 255] on button "Descargar" at bounding box center [186, 258] width 47 height 12
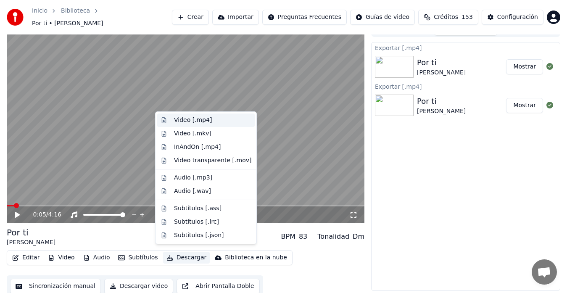
click at [180, 122] on div "Video [.mp4]" at bounding box center [193, 120] width 38 height 8
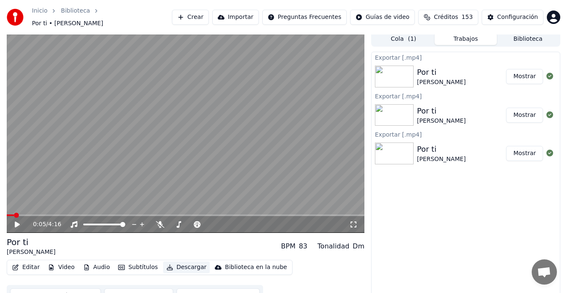
scroll to position [0, 0]
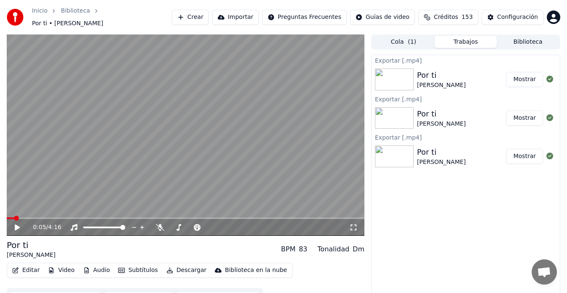
click at [523, 38] on button "Biblioteca" at bounding box center [528, 42] width 62 height 12
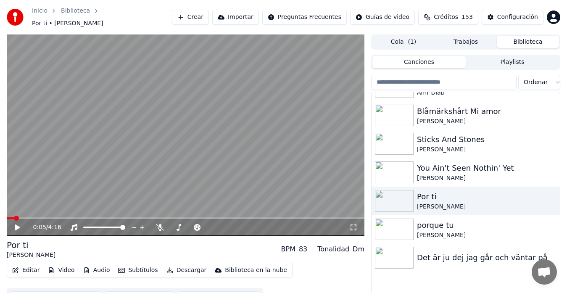
scroll to position [140, 0]
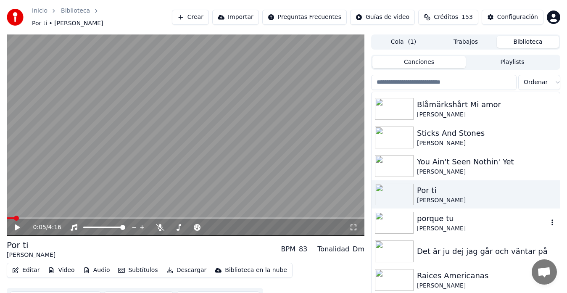
click at [438, 219] on div "porque tu" at bounding box center [482, 219] width 131 height 12
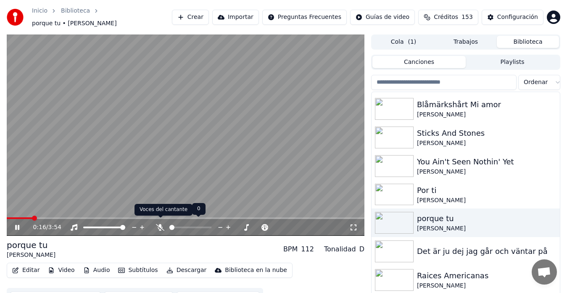
click at [160, 224] on icon at bounding box center [160, 227] width 8 height 7
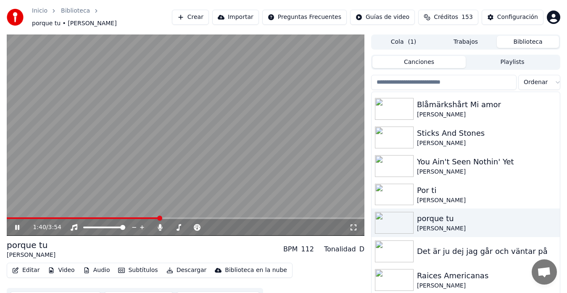
click at [159, 217] on span at bounding box center [83, 218] width 153 height 2
click at [138, 217] on span at bounding box center [73, 218] width 132 height 2
click at [20, 224] on icon at bounding box center [22, 227] width 19 height 7
click at [135, 217] on span at bounding box center [71, 218] width 128 height 2
click at [15, 224] on icon at bounding box center [17, 227] width 5 height 6
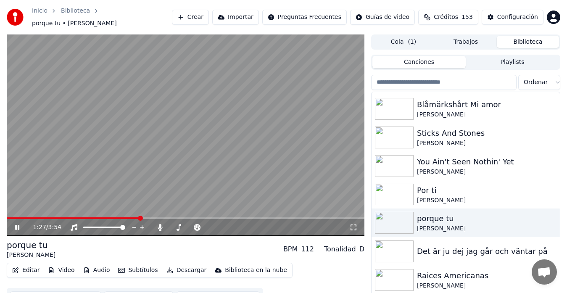
click at [139, 217] on span at bounding box center [73, 218] width 133 height 2
click at [18, 224] on icon at bounding box center [22, 227] width 19 height 7
click at [152, 217] on span at bounding box center [81, 218] width 148 height 2
click at [17, 224] on icon at bounding box center [22, 227] width 19 height 7
click at [18, 224] on icon at bounding box center [22, 227] width 19 height 7
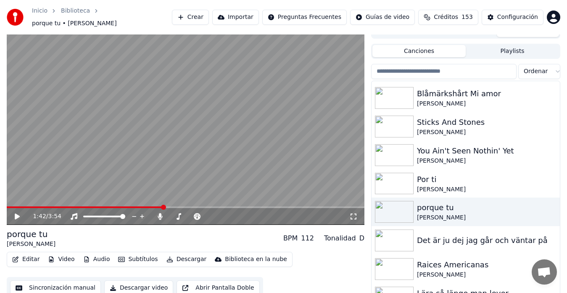
scroll to position [14, 0]
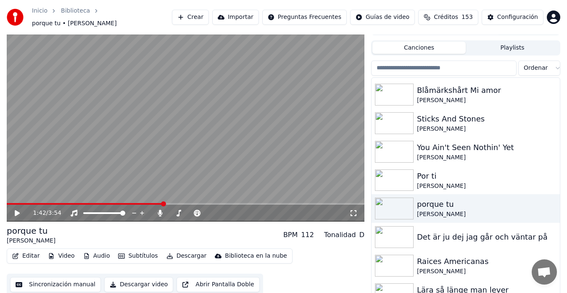
click at [47, 281] on button "Sincronización manual" at bounding box center [55, 284] width 91 height 15
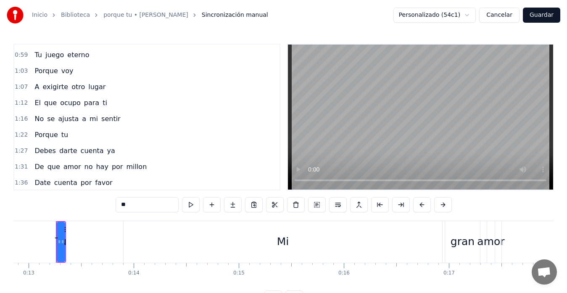
scroll to position [252, 0]
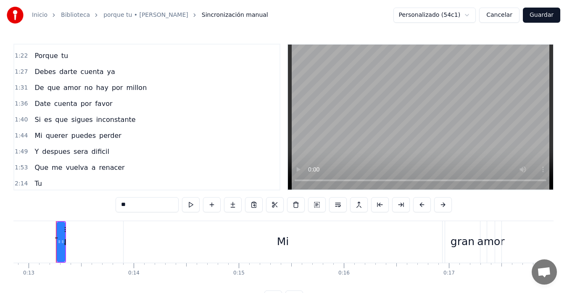
click at [38, 119] on span "Si" at bounding box center [38, 120] width 8 height 10
click at [36, 119] on span "Si" at bounding box center [38, 120] width 8 height 10
type input "**"
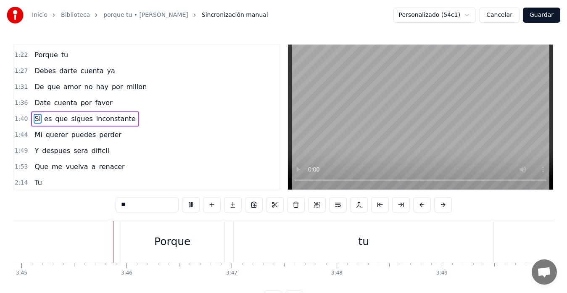
scroll to position [0, 23638]
click at [538, 18] on button "Guardar" at bounding box center [541, 15] width 37 height 15
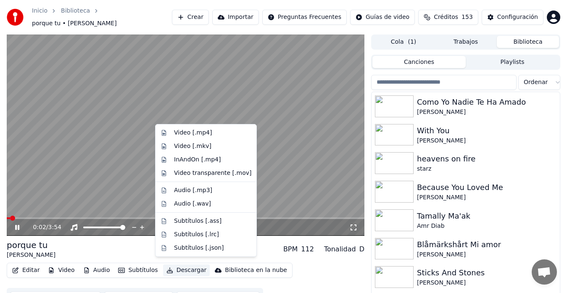
click at [167, 267] on icon "button" at bounding box center [169, 270] width 7 height 6
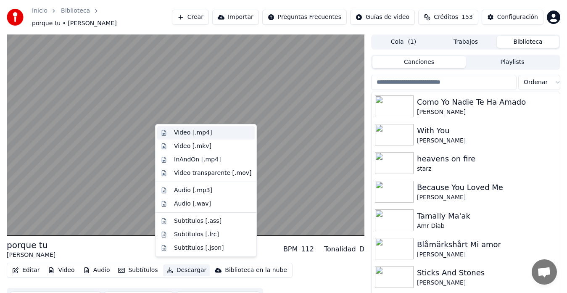
click at [172, 135] on div "Video [.mp4]" at bounding box center [206, 132] width 98 height 13
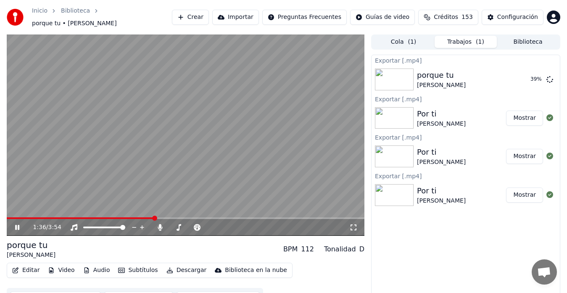
click at [19, 225] on icon at bounding box center [17, 227] width 4 height 5
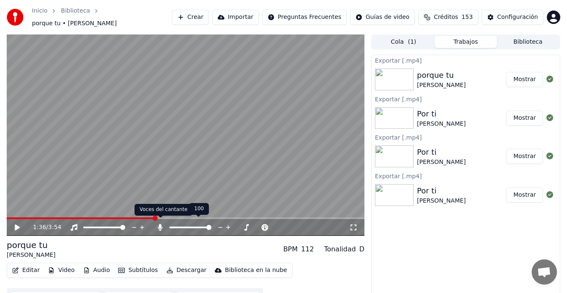
click at [158, 224] on icon at bounding box center [160, 227] width 8 height 7
click at [178, 267] on button "Descargar" at bounding box center [186, 270] width 47 height 12
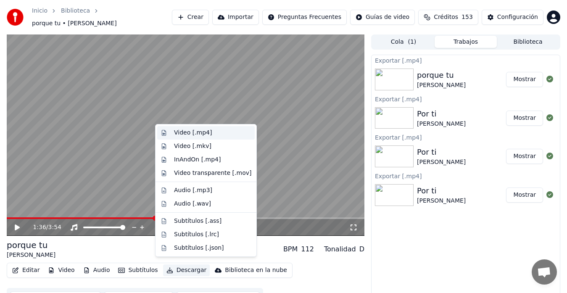
click at [183, 135] on div "Video [.mp4]" at bounding box center [193, 133] width 38 height 8
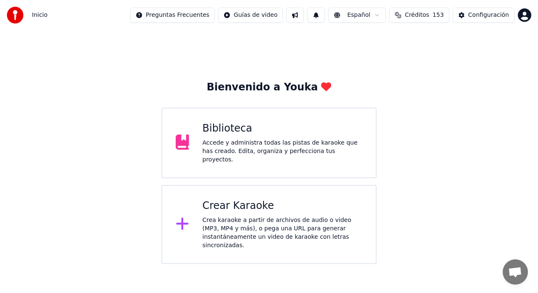
click at [267, 162] on div "Biblioteca Accede y administra todas las pistas de karaoke que has creado. Edit…" at bounding box center [268, 143] width 215 height 71
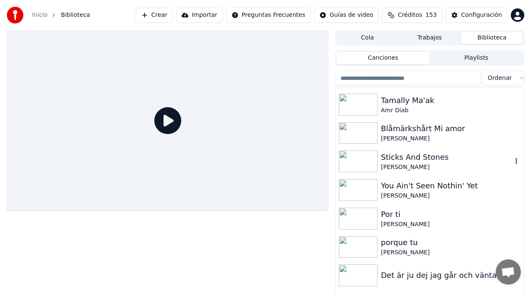
scroll to position [112, 0]
click at [399, 248] on div "[PERSON_NAME]" at bounding box center [446, 252] width 131 height 8
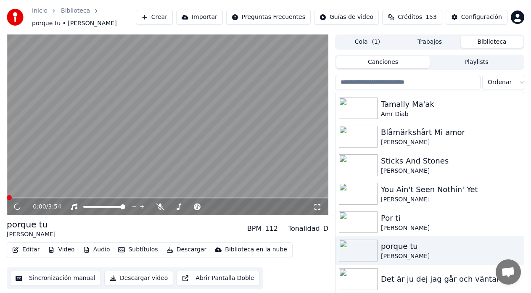
click at [45, 282] on button "Sincronización manual" at bounding box center [55, 278] width 91 height 15
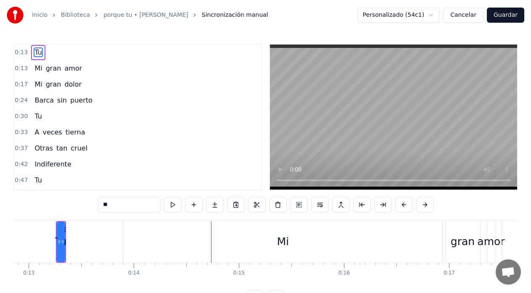
scroll to position [0, 1329]
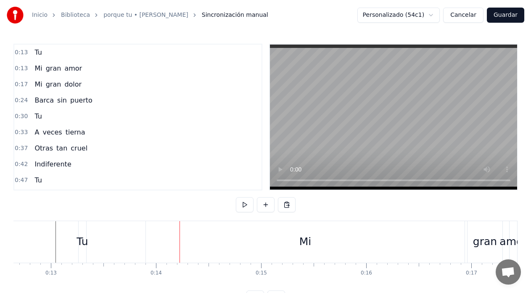
click at [81, 249] on div "Tu" at bounding box center [82, 242] width 11 height 16
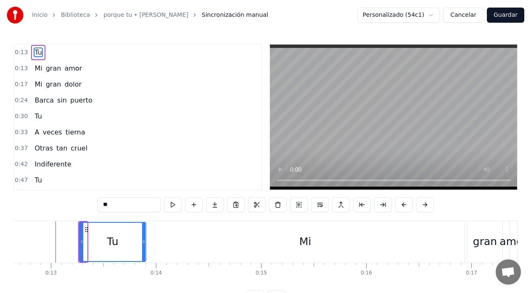
drag, startPoint x: 86, startPoint y: 243, endPoint x: 145, endPoint y: 242, distance: 58.9
click at [145, 242] on icon at bounding box center [143, 241] width 3 height 7
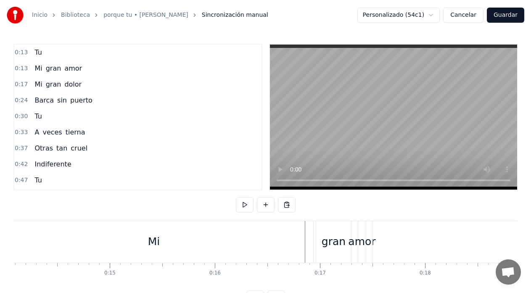
scroll to position [0, 1460]
click at [177, 244] on div "Mi" at bounding box center [174, 242] width 12 height 16
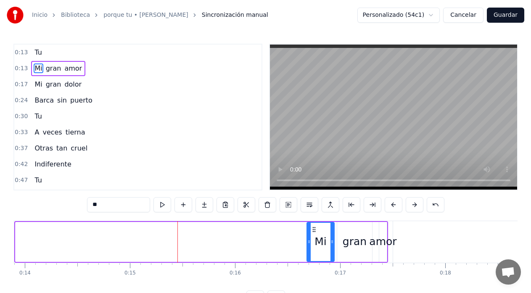
drag, startPoint x: 17, startPoint y: 243, endPoint x: 308, endPoint y: 247, distance: 291.3
click at [308, 247] on div at bounding box center [308, 242] width 3 height 38
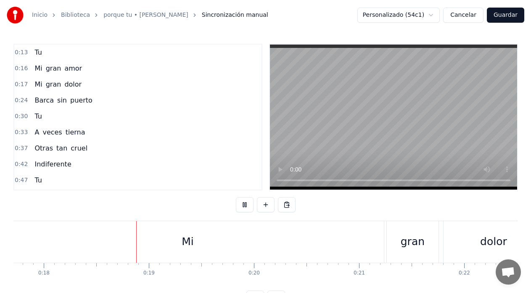
scroll to position [0, 1897]
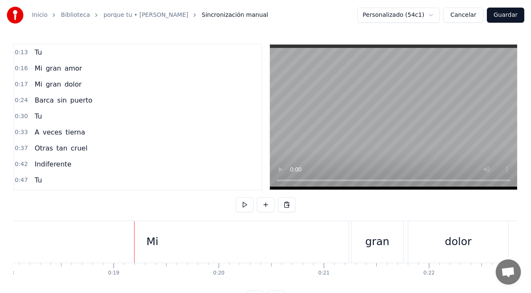
click at [150, 255] on div "Mi" at bounding box center [152, 242] width 392 height 42
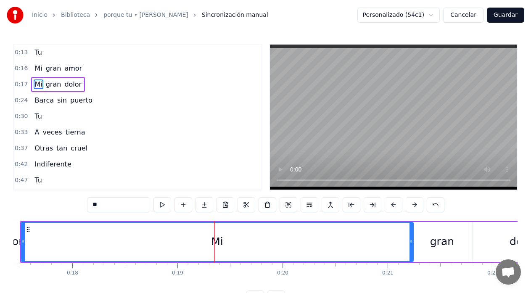
scroll to position [0, 1813]
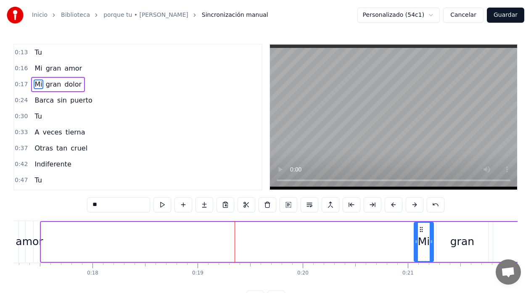
drag, startPoint x: 43, startPoint y: 241, endPoint x: 416, endPoint y: 246, distance: 372.9
click at [416, 246] on div at bounding box center [415, 242] width 3 height 38
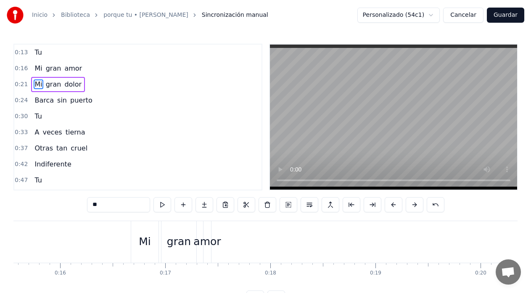
scroll to position [0, 1628]
click at [142, 243] on div "Mi" at bounding box center [151, 242] width 27 height 42
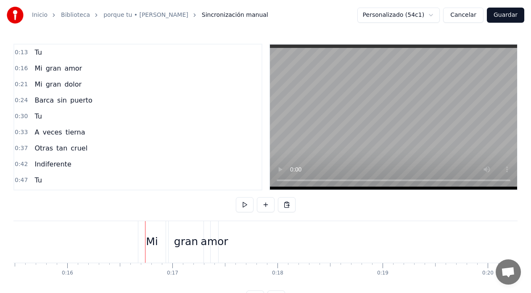
click at [141, 244] on div "Mi" at bounding box center [151, 242] width 27 height 42
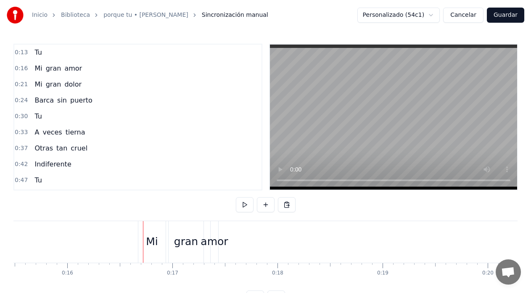
click at [147, 241] on div "Mi" at bounding box center [152, 242] width 12 height 16
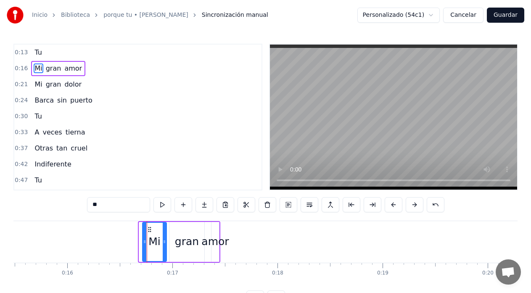
click at [144, 242] on icon at bounding box center [144, 241] width 3 height 7
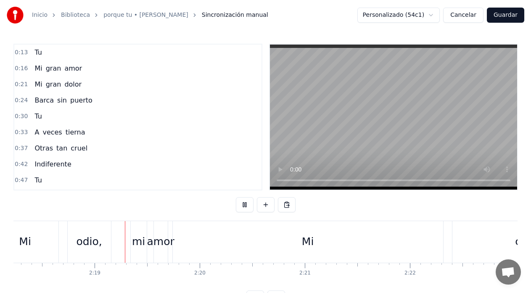
scroll to position [0, 14545]
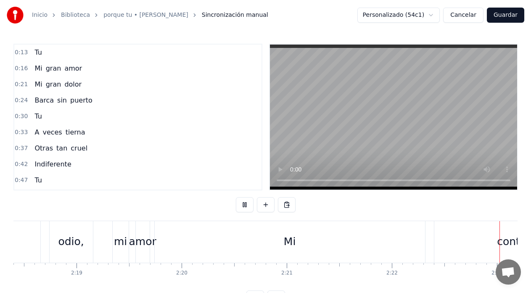
click at [515, 16] on button "Guardar" at bounding box center [505, 15] width 37 height 15
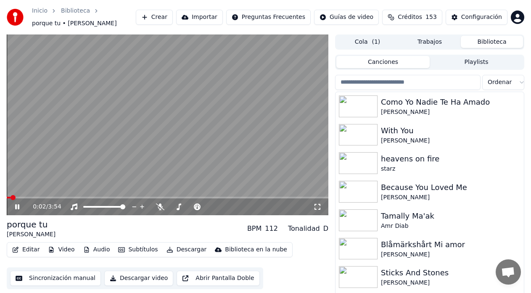
click at [58, 276] on button "Sincronización manual" at bounding box center [55, 278] width 91 height 15
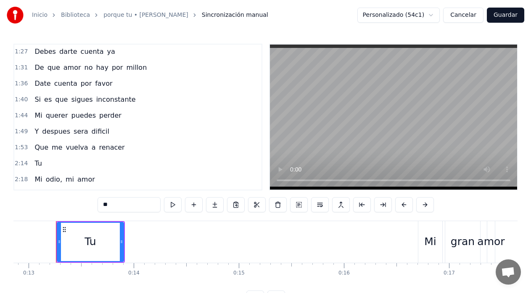
scroll to position [280, 0]
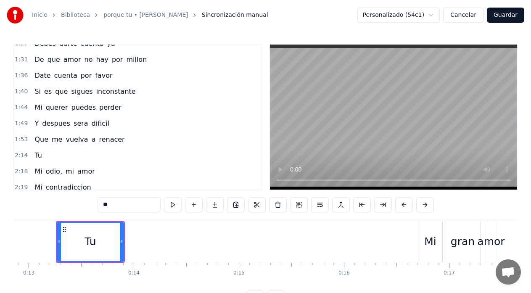
click at [37, 154] on span "Tu" at bounding box center [38, 155] width 9 height 10
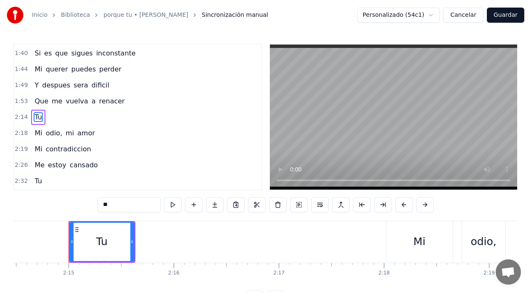
scroll to position [0, 14145]
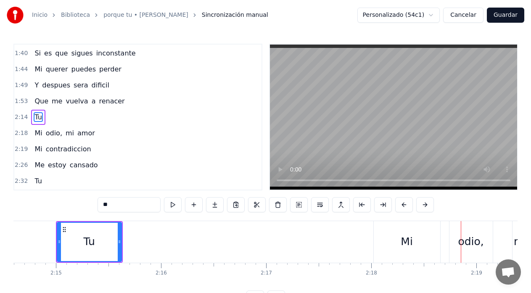
click at [418, 243] on div "Mi" at bounding box center [407, 242] width 66 height 42
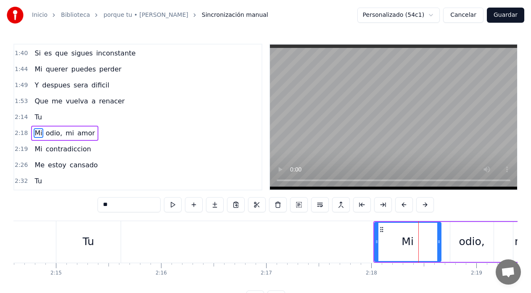
scroll to position [335, 0]
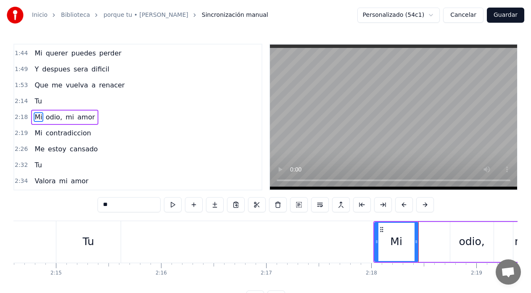
drag, startPoint x: 438, startPoint y: 242, endPoint x: 415, endPoint y: 244, distance: 22.8
click at [415, 244] on icon at bounding box center [415, 241] width 3 height 7
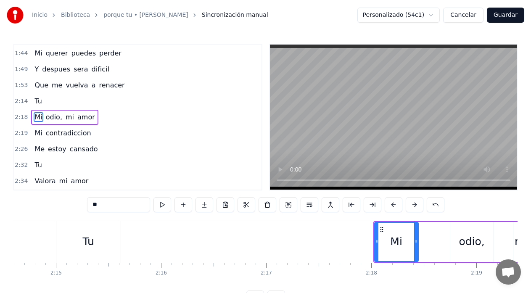
click at [453, 241] on div "odio," at bounding box center [471, 242] width 43 height 40
type input "*****"
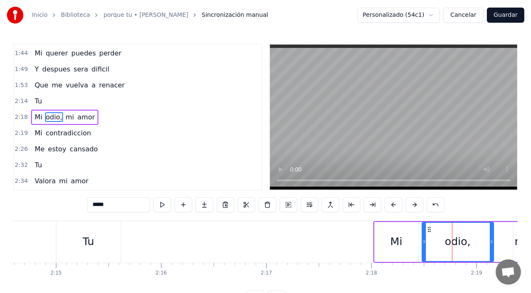
drag, startPoint x: 453, startPoint y: 241, endPoint x: 425, endPoint y: 249, distance: 29.3
click at [425, 249] on div at bounding box center [423, 242] width 3 height 38
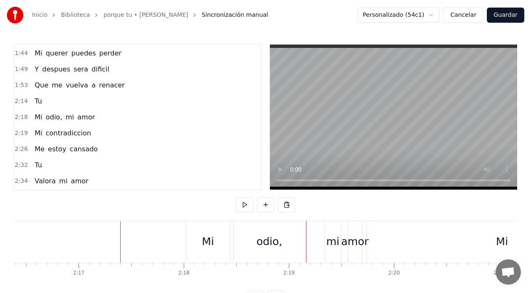
scroll to position [0, 14331]
click at [216, 238] on div "Mi" at bounding box center [210, 242] width 44 height 42
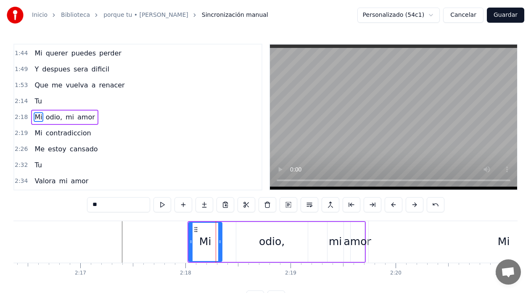
drag, startPoint x: 229, startPoint y: 239, endPoint x: 219, endPoint y: 239, distance: 10.5
click at [219, 239] on icon at bounding box center [219, 241] width 3 height 7
click at [247, 238] on div "odio," at bounding box center [271, 242] width 71 height 40
type input "*****"
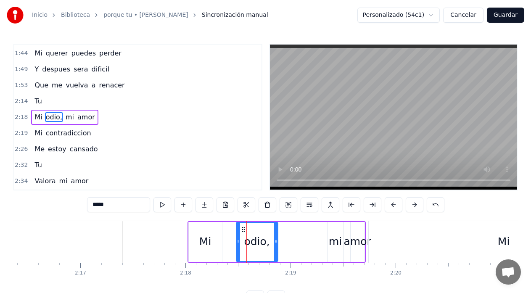
drag, startPoint x: 306, startPoint y: 240, endPoint x: 276, endPoint y: 247, distance: 30.6
click at [276, 247] on div at bounding box center [275, 242] width 3 height 38
drag, startPoint x: 238, startPoint y: 241, endPoint x: 230, endPoint y: 241, distance: 7.1
click at [230, 241] on circle at bounding box center [230, 240] width 0 height 0
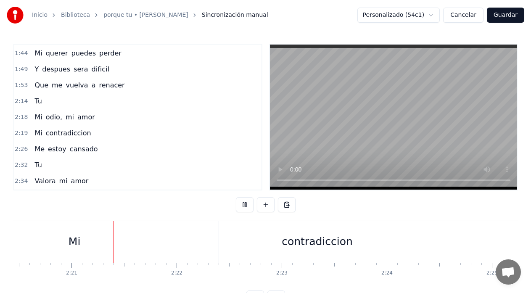
scroll to position [0, 14778]
click at [68, 242] on div "Mi" at bounding box center [57, 242] width 270 height 42
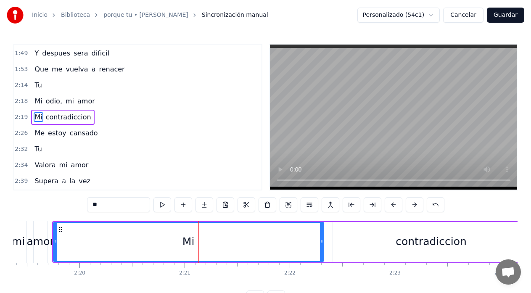
scroll to position [0, 14643]
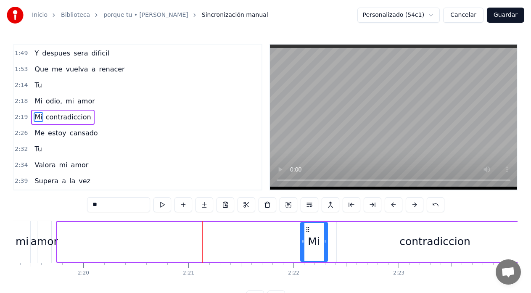
drag, startPoint x: 60, startPoint y: 243, endPoint x: 303, endPoint y: 247, distance: 243.4
click at [303, 247] on div at bounding box center [302, 242] width 3 height 38
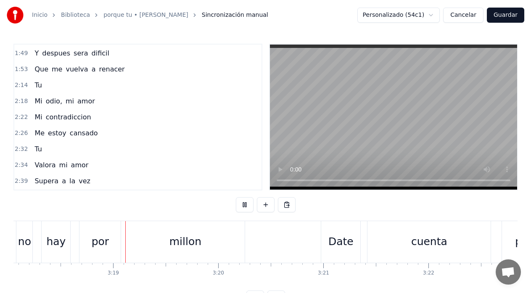
scroll to position [0, 20831]
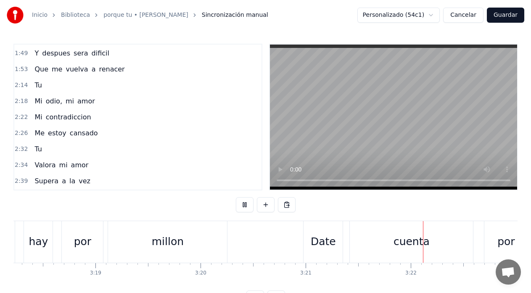
click at [505, 16] on button "Guardar" at bounding box center [505, 15] width 37 height 15
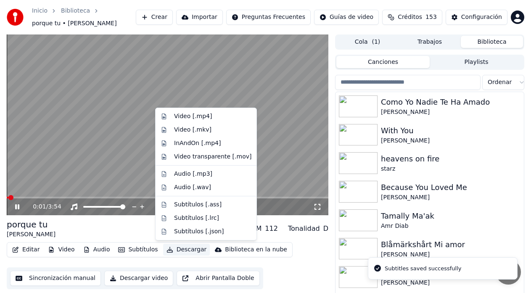
click at [171, 251] on button "Descargar" at bounding box center [186, 250] width 47 height 12
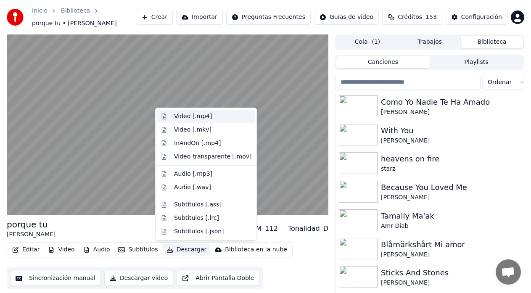
click at [182, 116] on div "Video [.mp4]" at bounding box center [193, 116] width 38 height 8
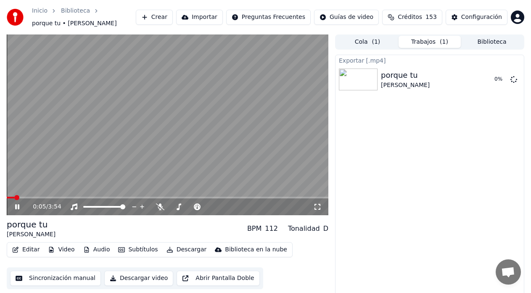
click at [17, 204] on icon at bounding box center [22, 206] width 19 height 7
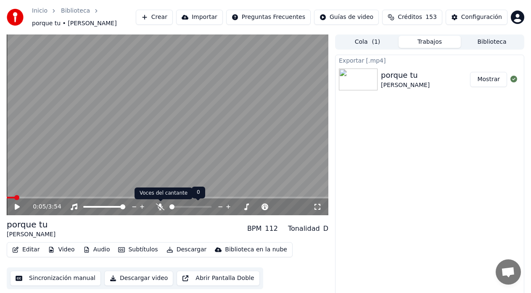
click at [159, 207] on icon at bounding box center [160, 206] width 8 height 7
click at [186, 253] on button "Descargar" at bounding box center [186, 250] width 47 height 12
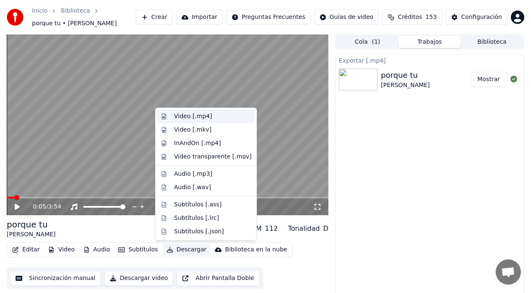
click at [186, 120] on div "Video [.mp4]" at bounding box center [193, 116] width 38 height 8
